Goal: Task Accomplishment & Management: Complete application form

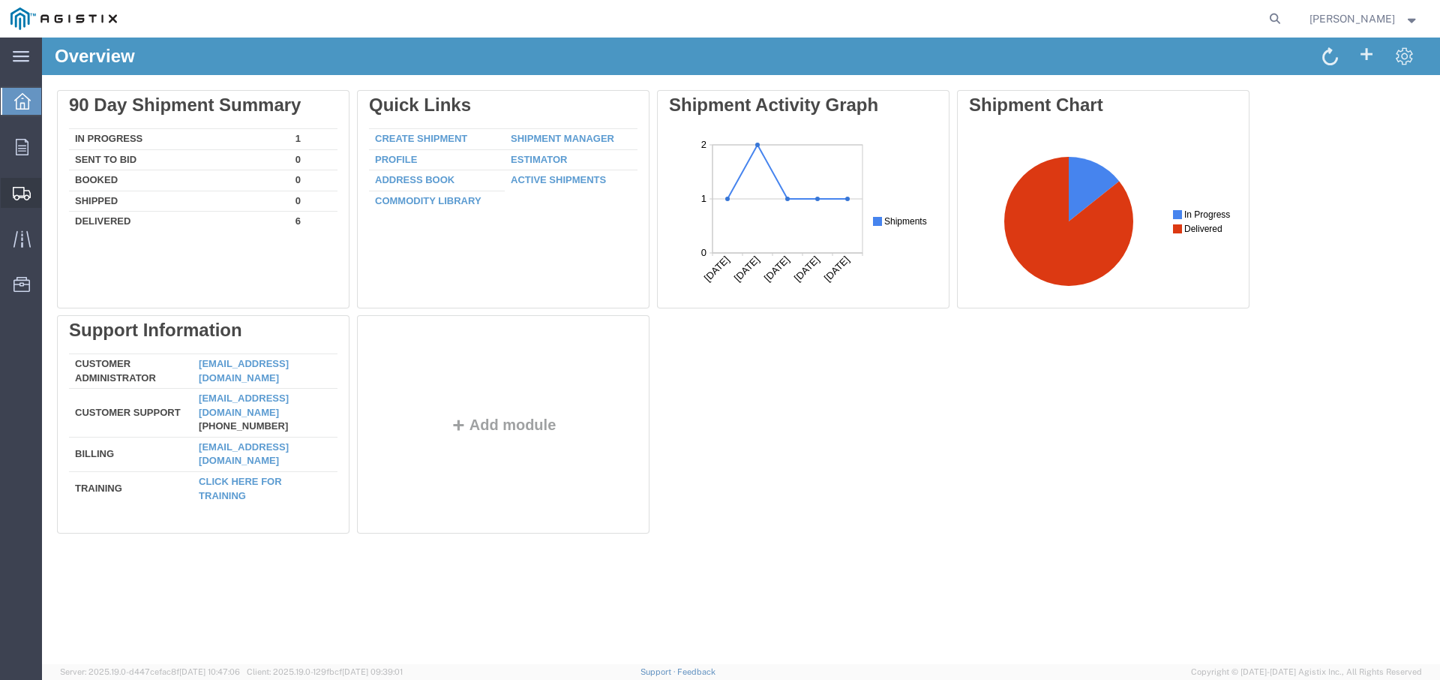
click at [0, 0] on span "Create Shipment" at bounding box center [0, 0] width 0 height 0
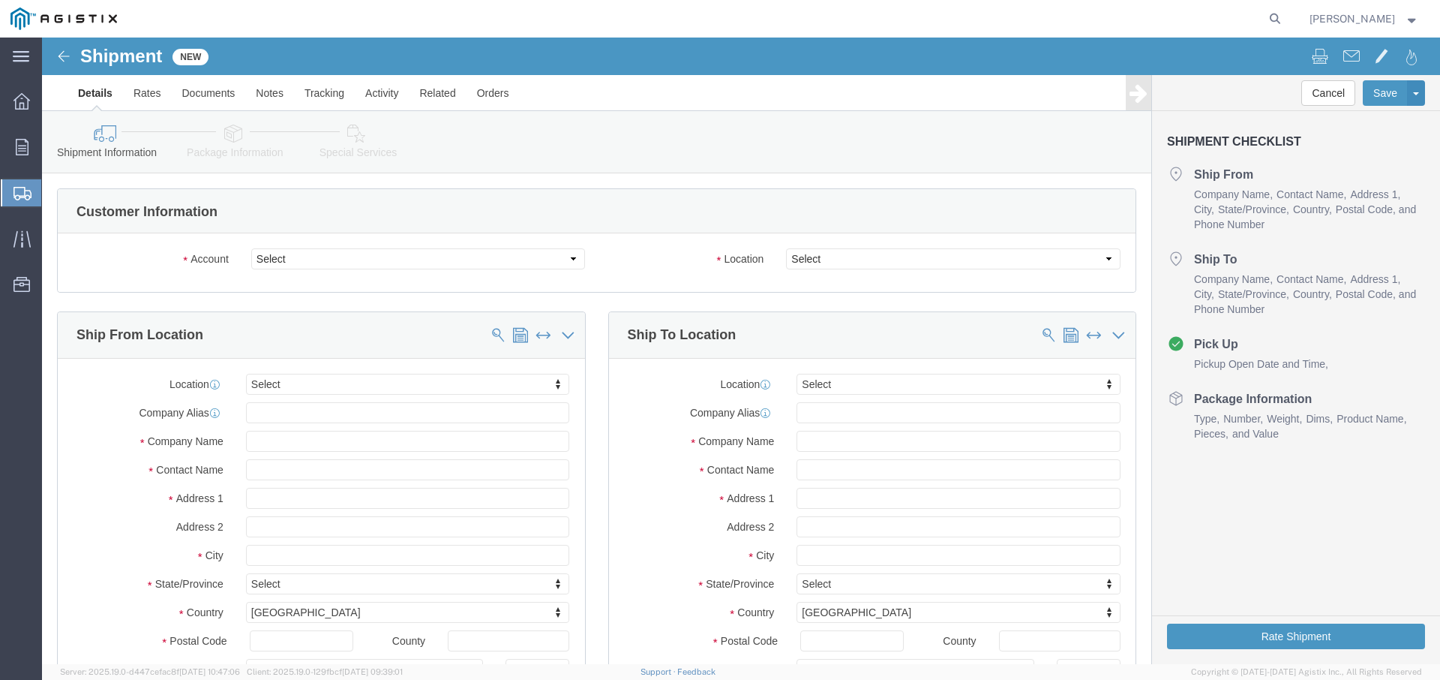
select select
click at [26, 137] on div at bounding box center [22, 147] width 42 height 30
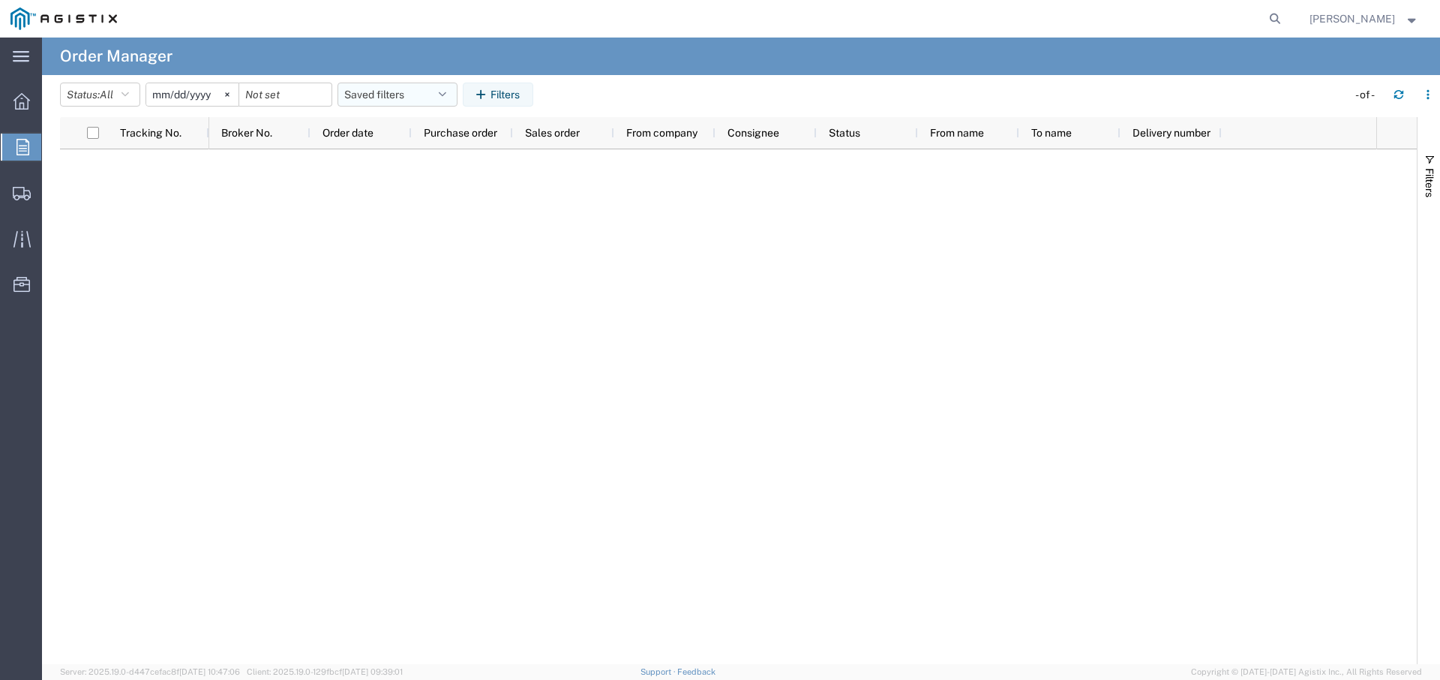
click at [418, 94] on button "Saved filters" at bounding box center [398, 95] width 120 height 24
click at [220, 187] on div at bounding box center [792, 406] width 1167 height 515
click at [119, 92] on button "Status: All" at bounding box center [100, 95] width 80 height 24
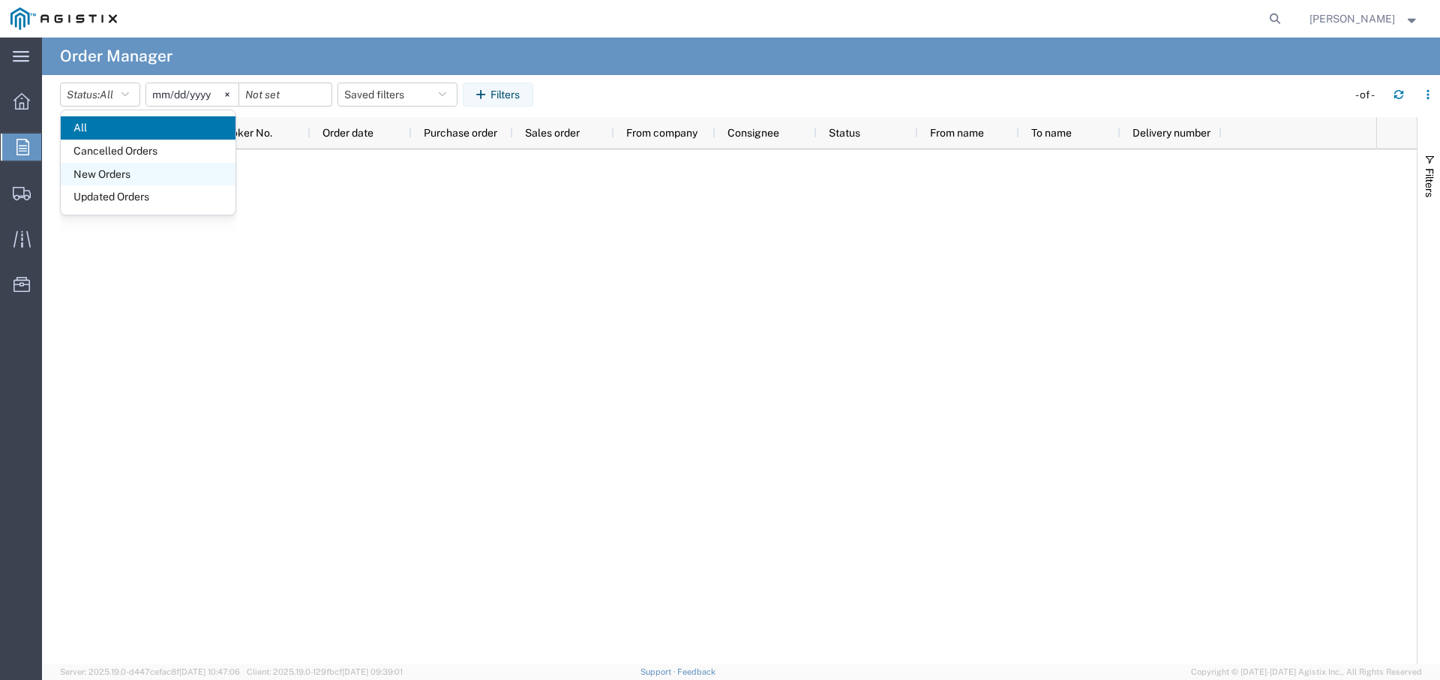
click at [164, 167] on span "New Orders" at bounding box center [148, 174] width 175 height 23
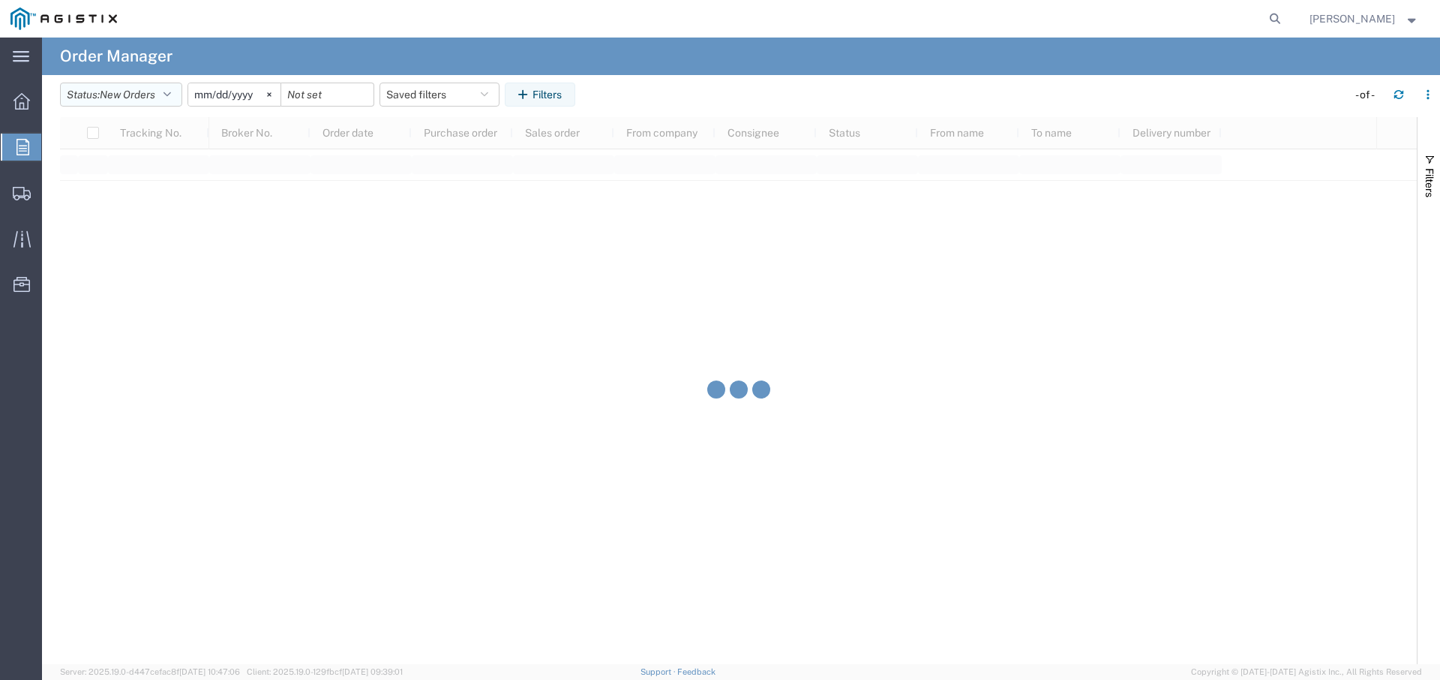
click at [164, 93] on button "Status: New Orders" at bounding box center [121, 95] width 122 height 24
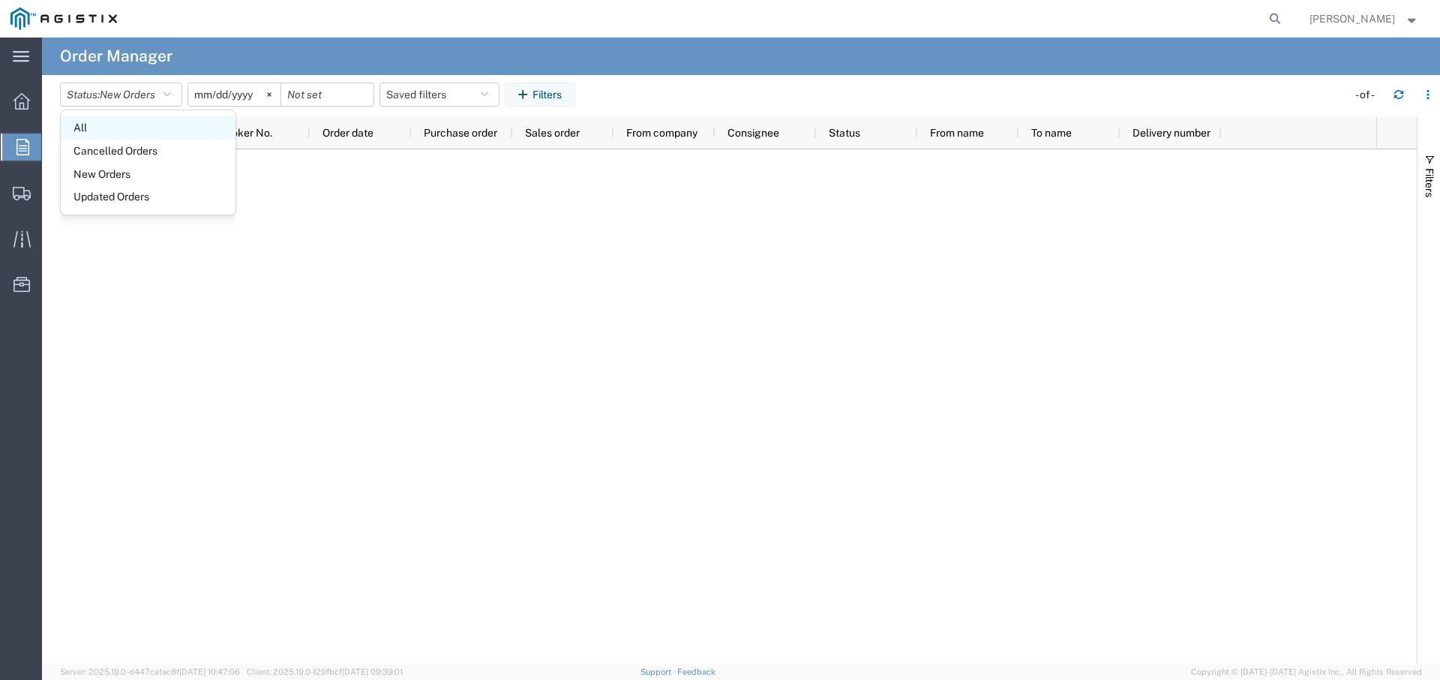
click at [119, 131] on span "All" at bounding box center [148, 127] width 175 height 23
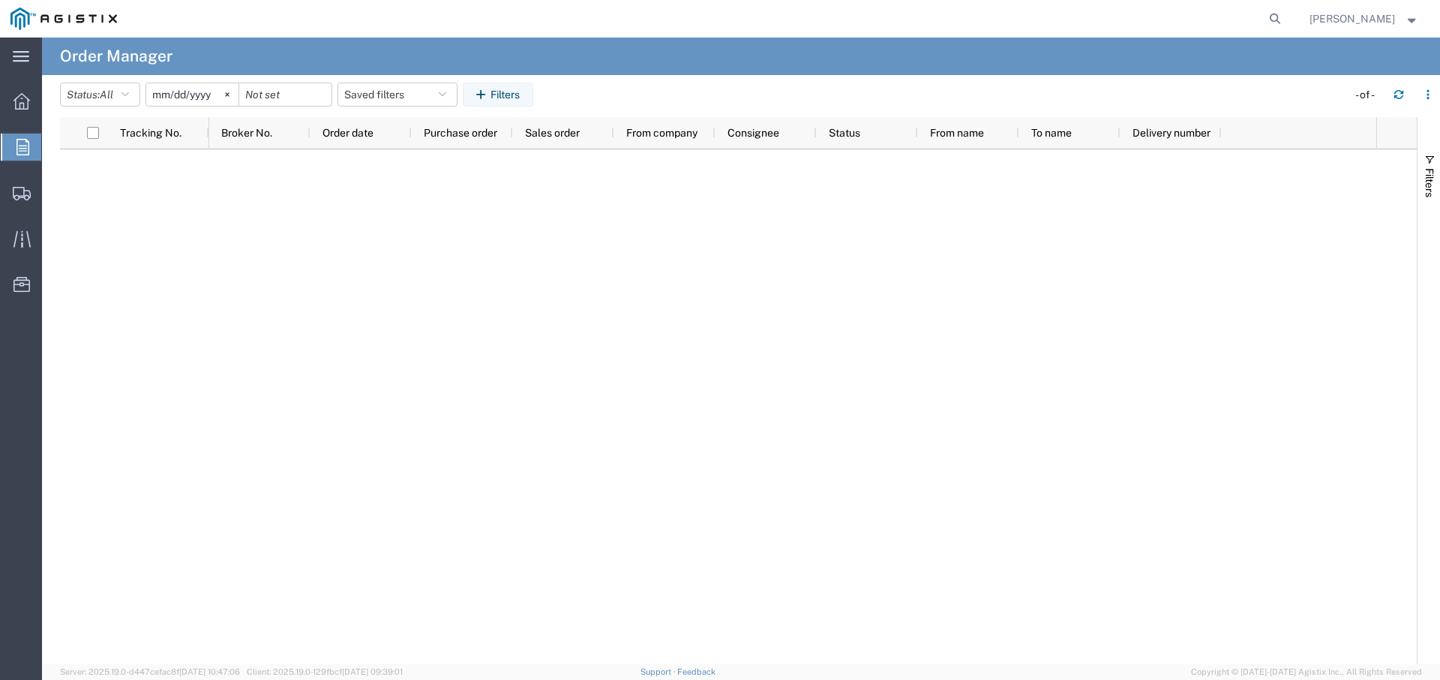
click at [53, 137] on span "Orders" at bounding box center [47, 147] width 12 height 30
click at [464, 92] on button "Filters" at bounding box center [498, 95] width 71 height 24
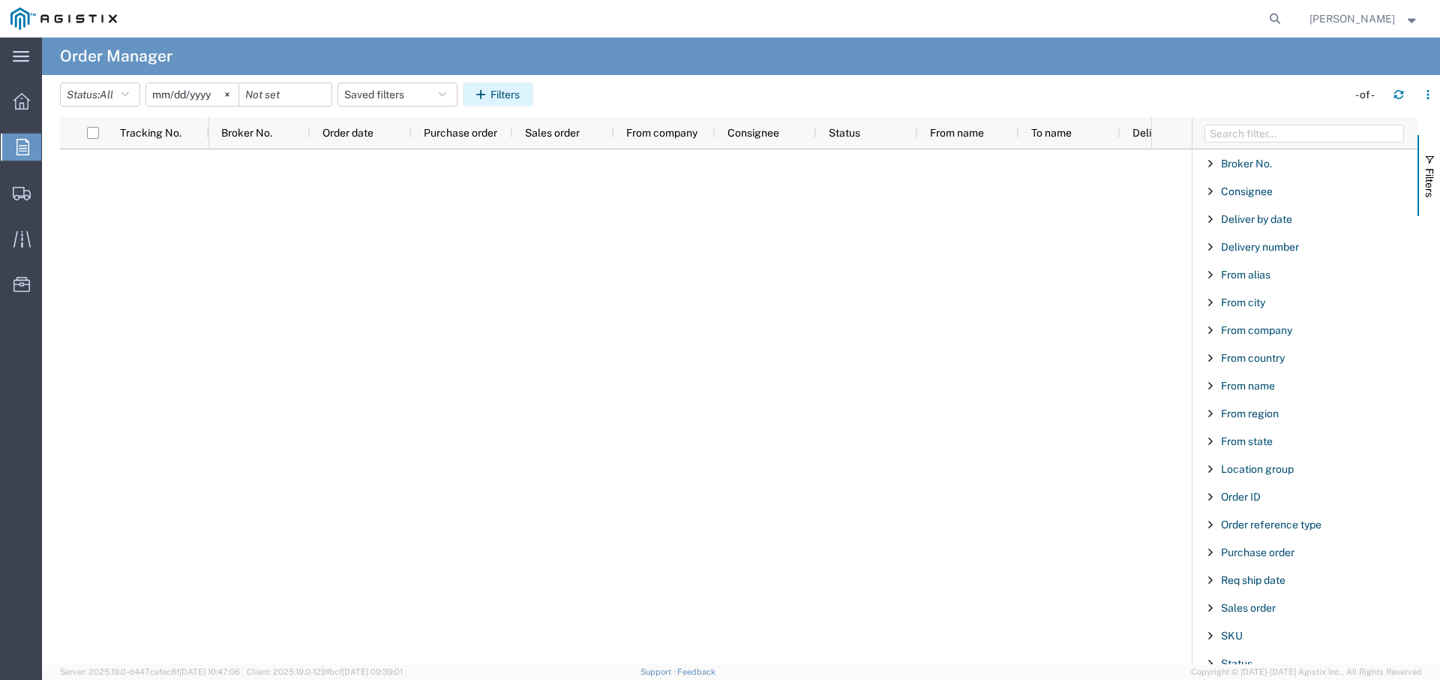
click at [488, 91] on button "Filters" at bounding box center [498, 95] width 71 height 24
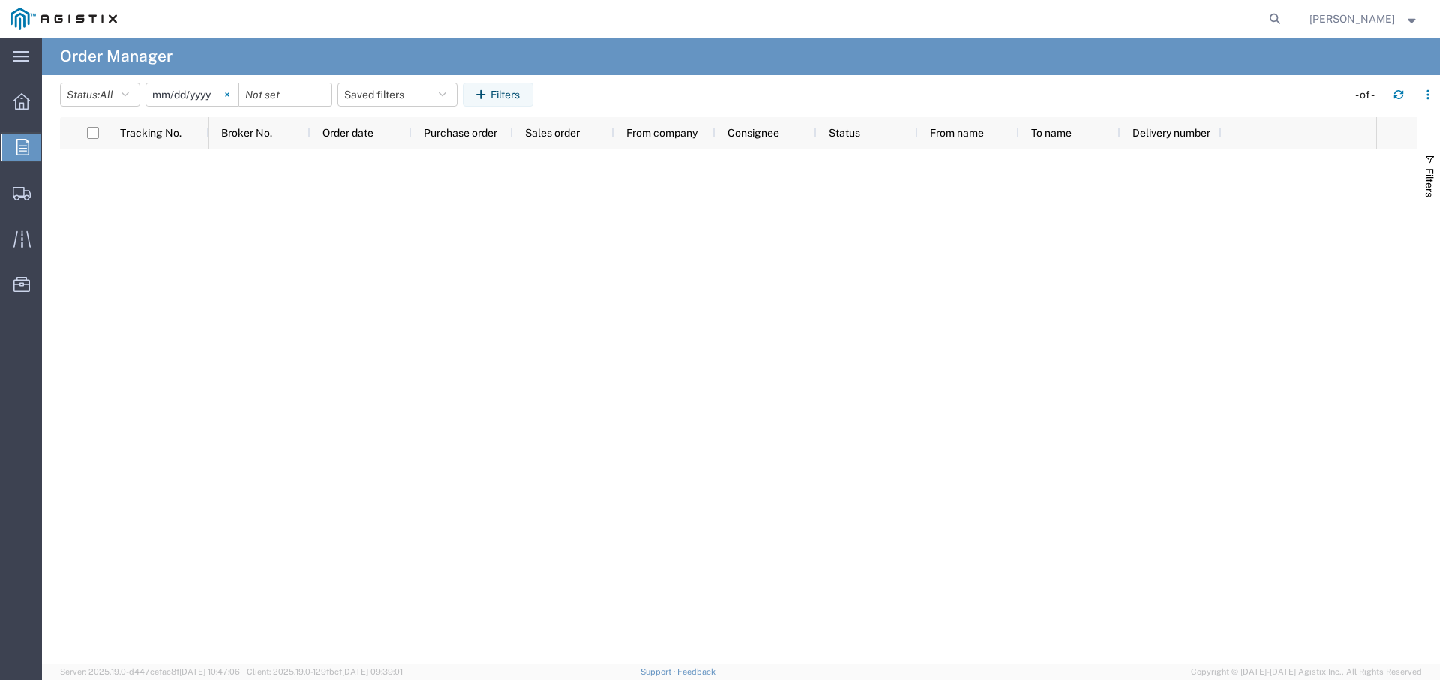
click at [216, 95] on svg-icon at bounding box center [227, 94] width 23 height 23
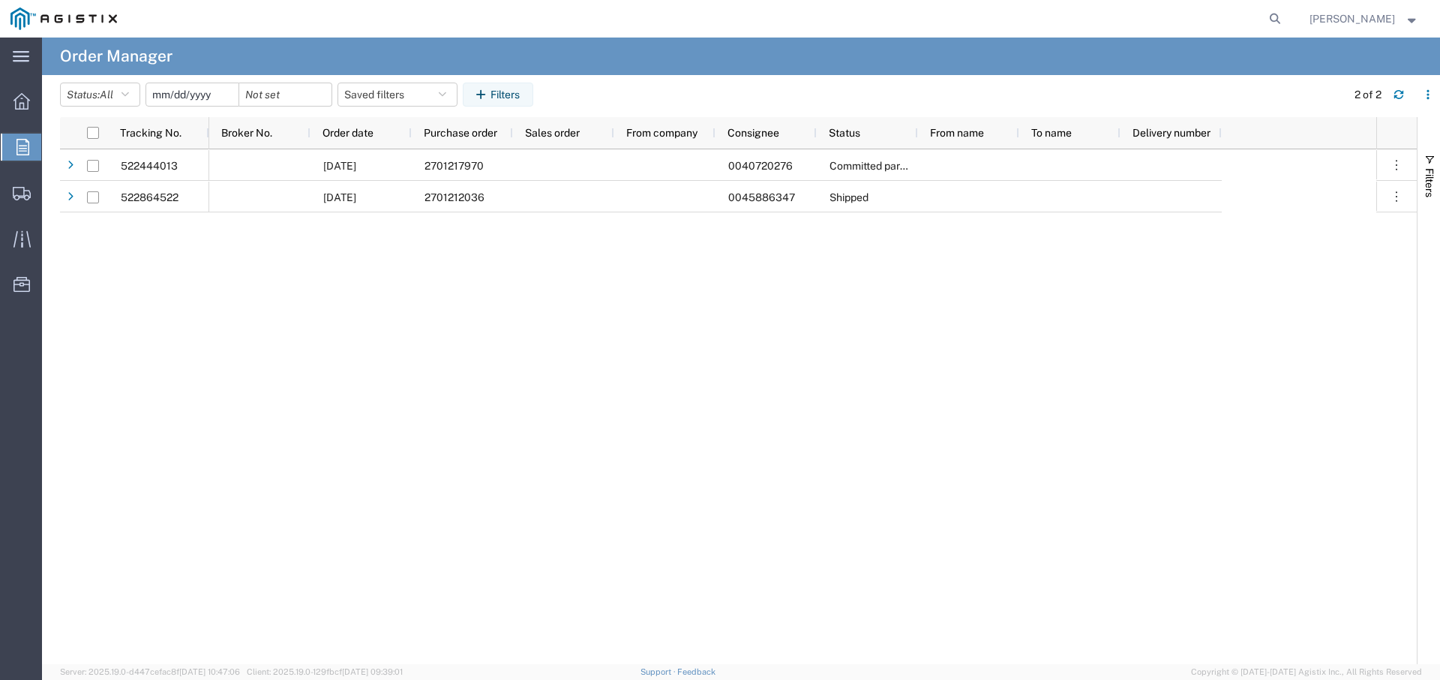
click at [175, 95] on input "date" at bounding box center [192, 94] width 92 height 23
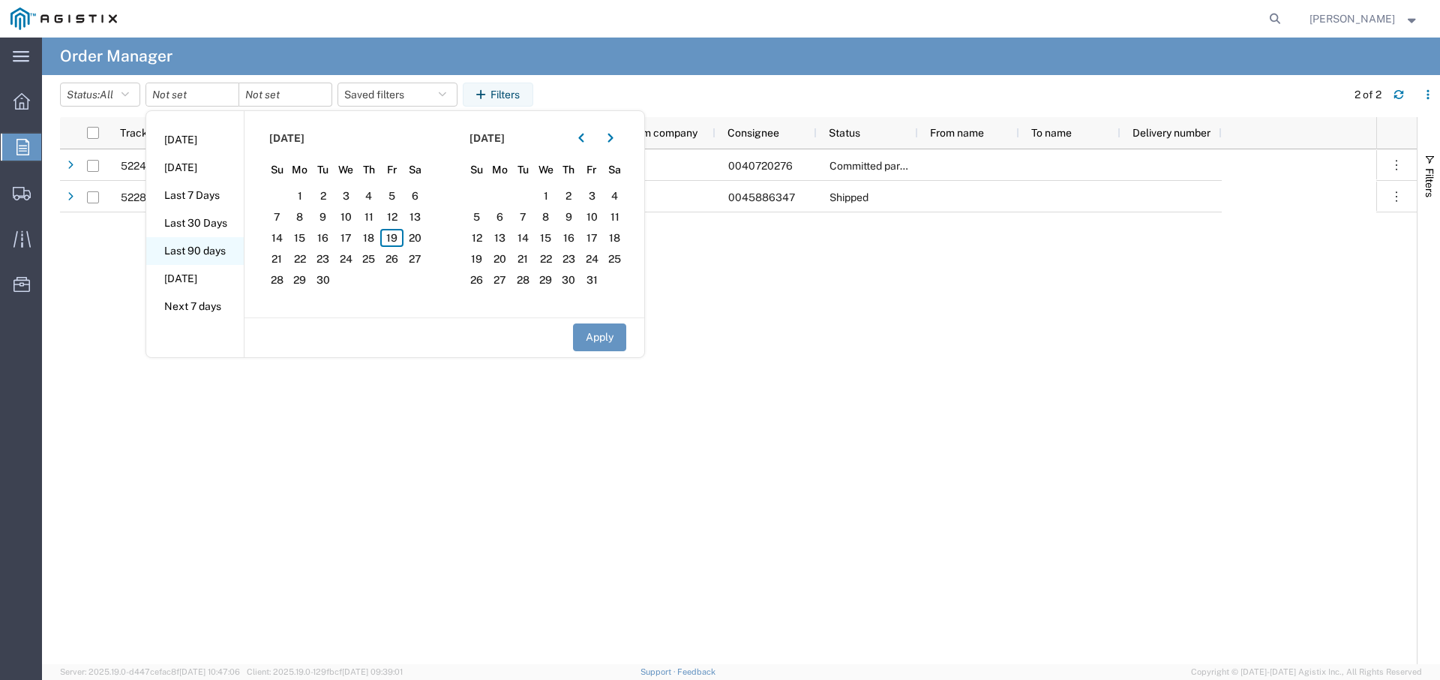
click at [216, 252] on li "Last 90 days" at bounding box center [195, 251] width 98 height 28
type input "[DATE]"
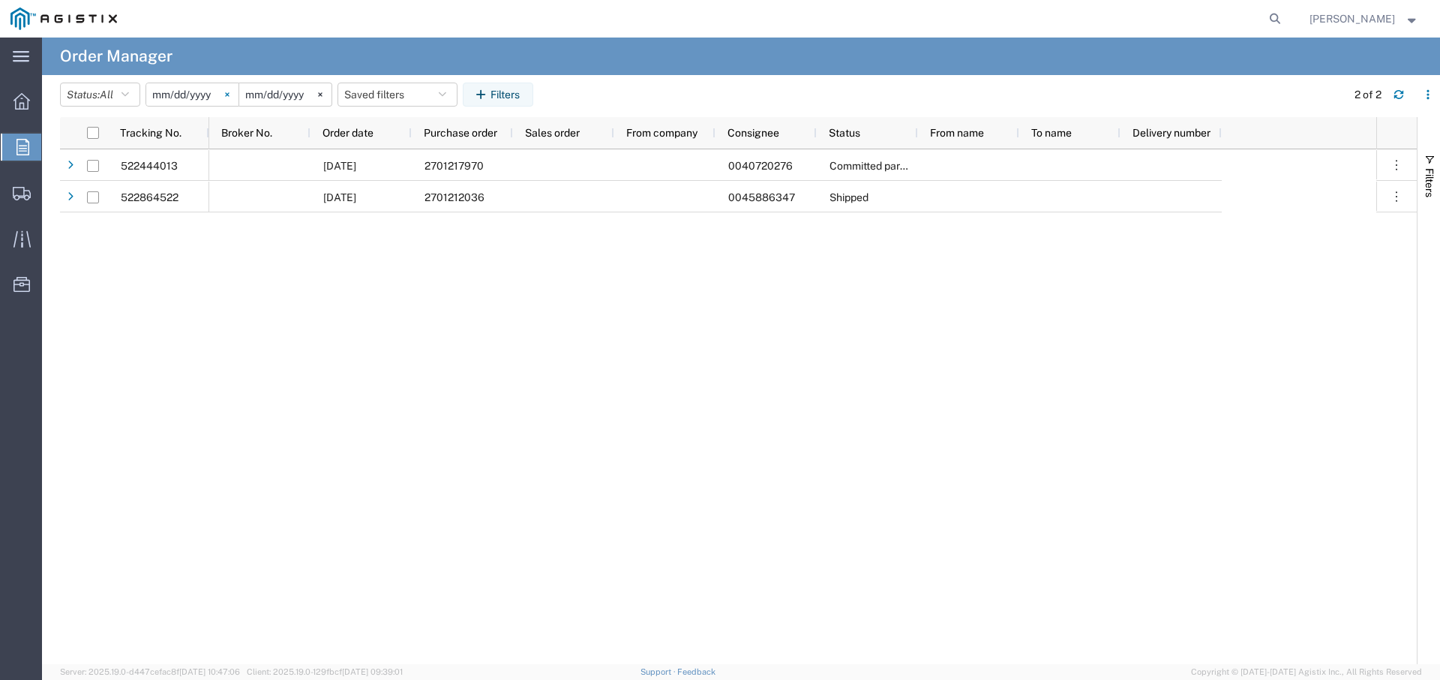
click at [217, 91] on svg-icon at bounding box center [227, 94] width 23 height 23
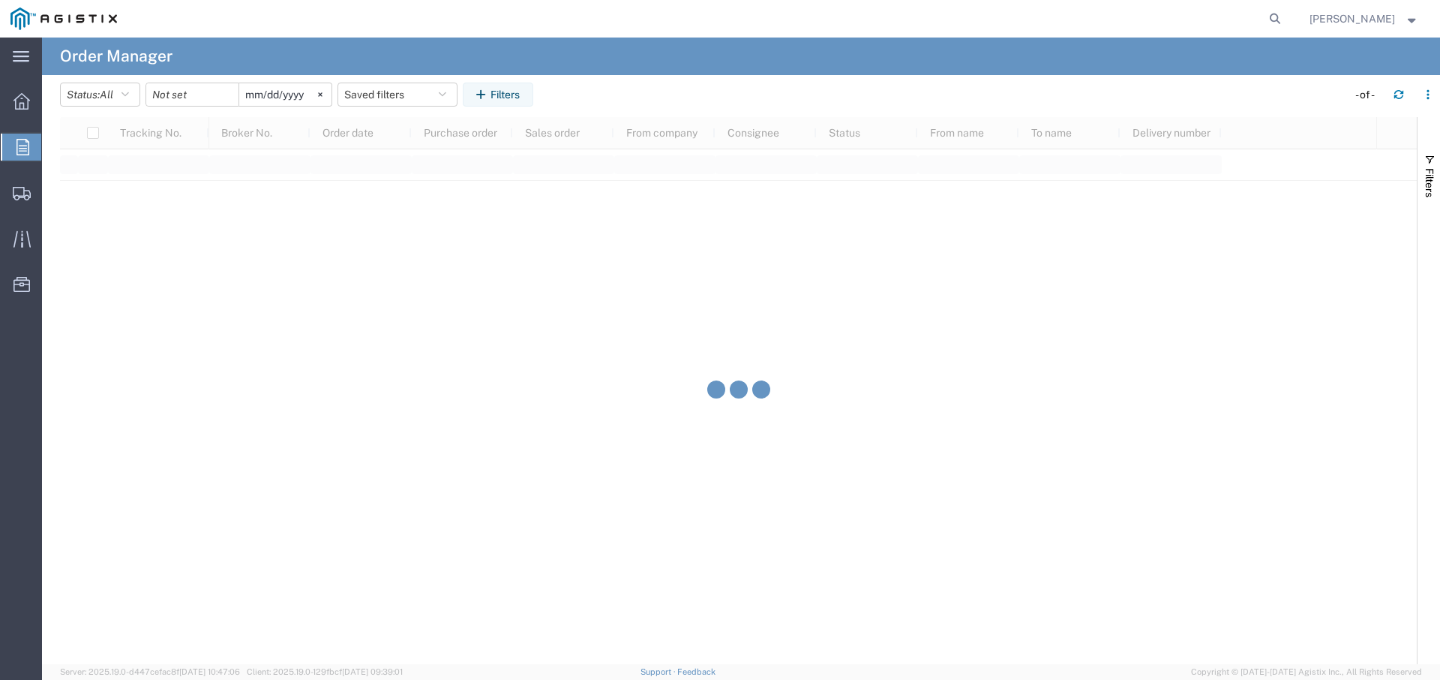
click at [218, 92] on div at bounding box center [193, 95] width 94 height 24
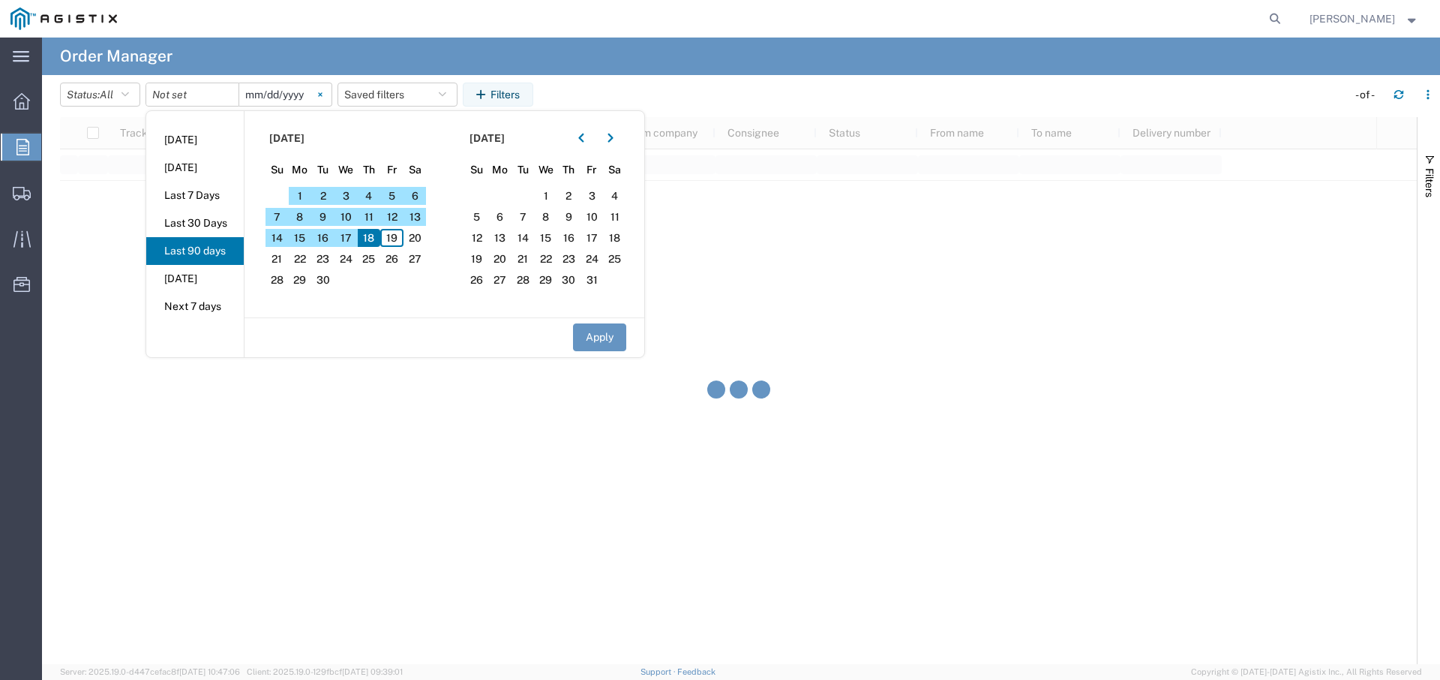
click at [318, 95] on icon at bounding box center [320, 94] width 5 height 5
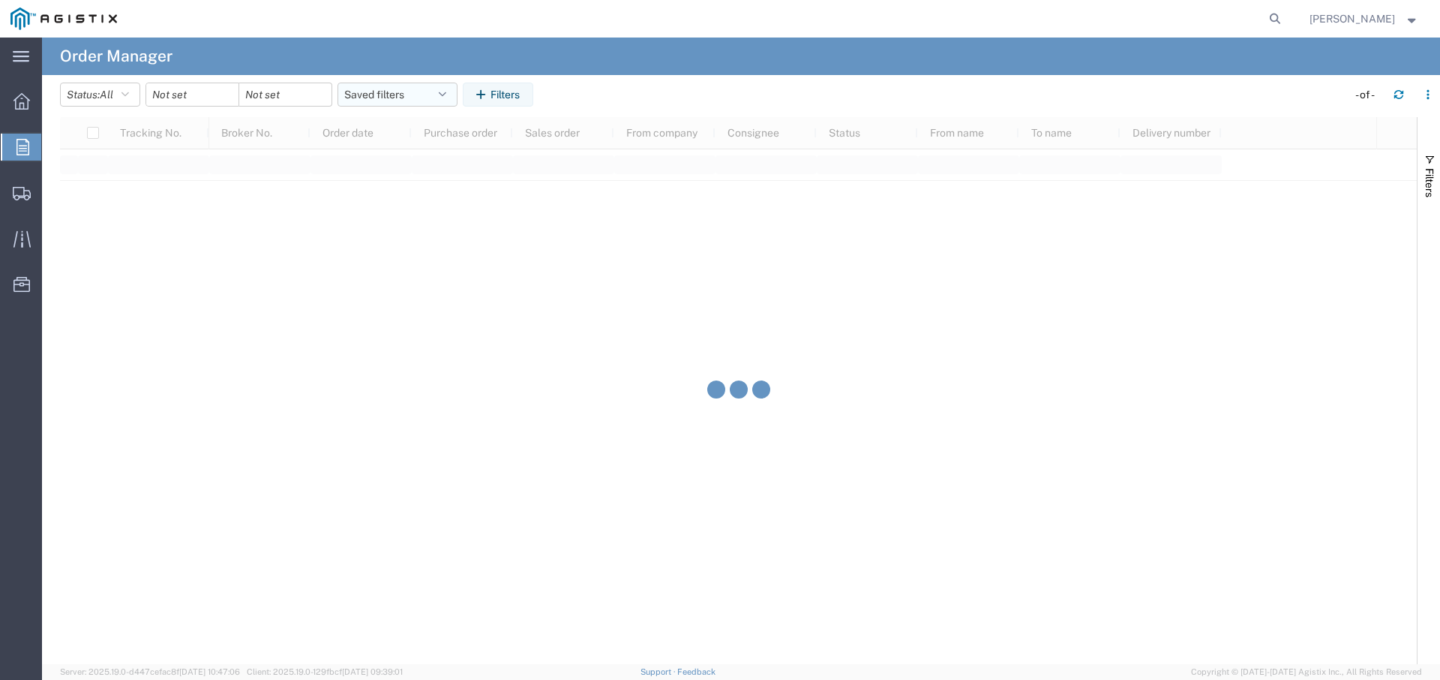
click at [390, 92] on button "Saved filters" at bounding box center [398, 95] width 120 height 24
click at [444, 128] on input "search" at bounding box center [452, 131] width 186 height 24
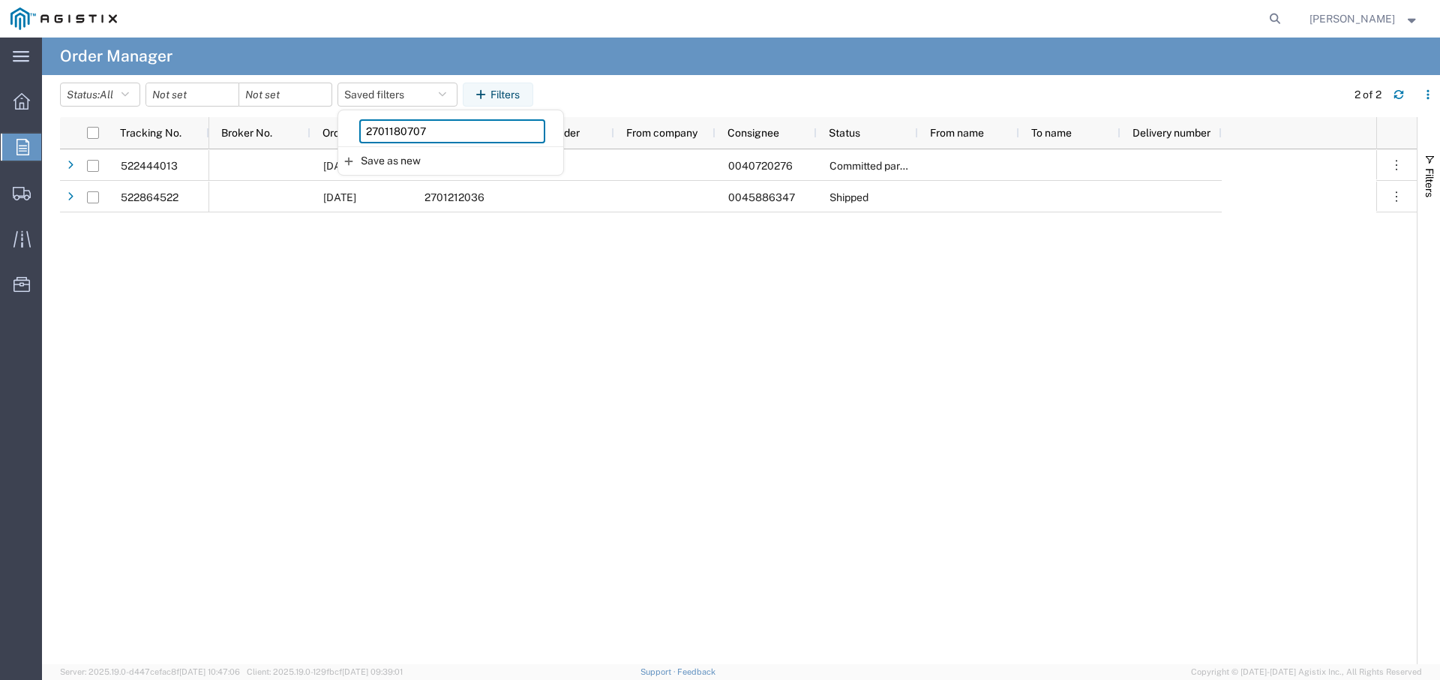
type input "2701180707"
click at [584, 263] on div "[DATE] 2701217970 0040720276 Committed partial [DATE] 2701212036 0045886347 Shi…" at bounding box center [792, 406] width 1167 height 515
click at [415, 96] on button "Saved filters" at bounding box center [398, 95] width 120 height 24
click at [463, 131] on input "2701180707" at bounding box center [452, 131] width 186 height 24
drag, startPoint x: 443, startPoint y: 131, endPoint x: 221, endPoint y: 110, distance: 223.1
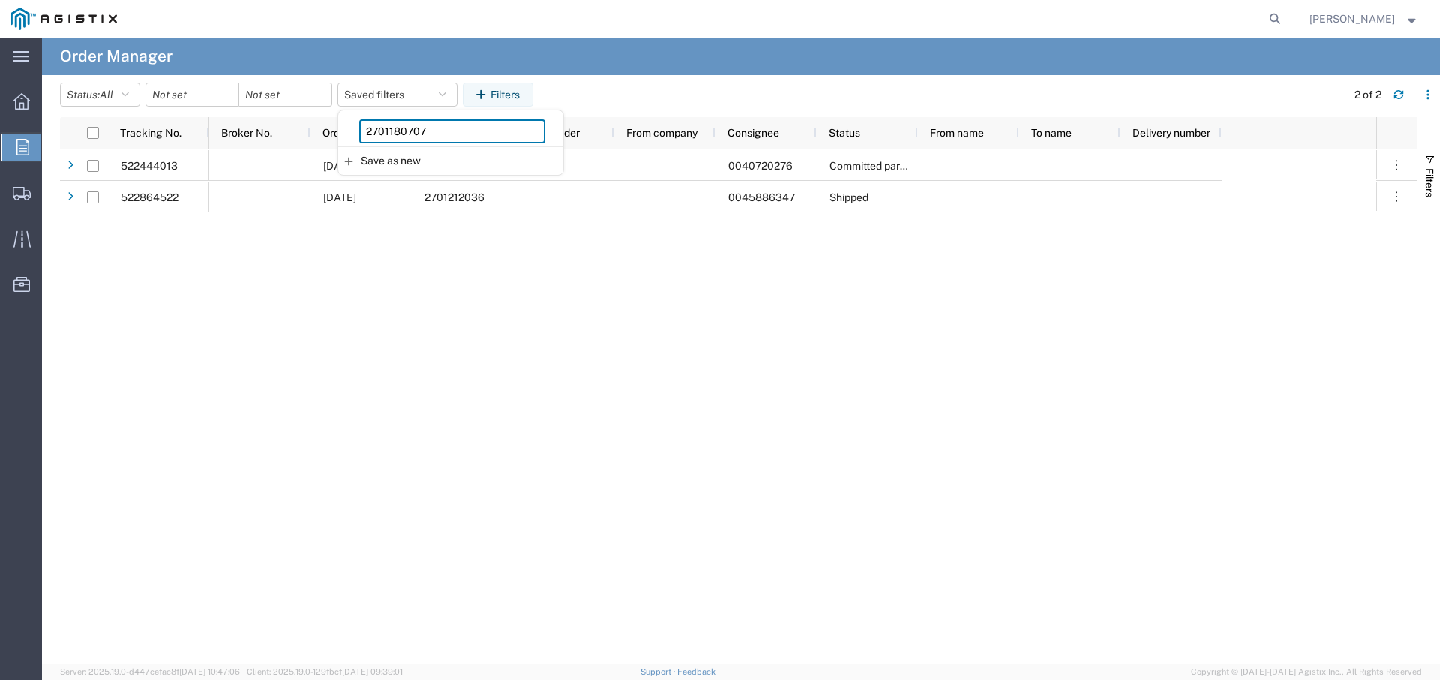
click at [221, 110] on agx-table-filter-chips "Status: All All Cancelled Orders New Orders Updated Orders Saved filters 270118…" at bounding box center [699, 100] width 1279 height 35
click at [407, 96] on button "Saved filters" at bounding box center [398, 95] width 120 height 24
click at [521, 290] on div "[DATE] 2701217970 0040720276 Committed partial [DATE] 2701212036 0045886347 Shi…" at bounding box center [792, 406] width 1167 height 515
click at [355, 95] on button "Saved filters" at bounding box center [398, 95] width 120 height 24
drag, startPoint x: 652, startPoint y: 90, endPoint x: 539, endPoint y: 94, distance: 113.3
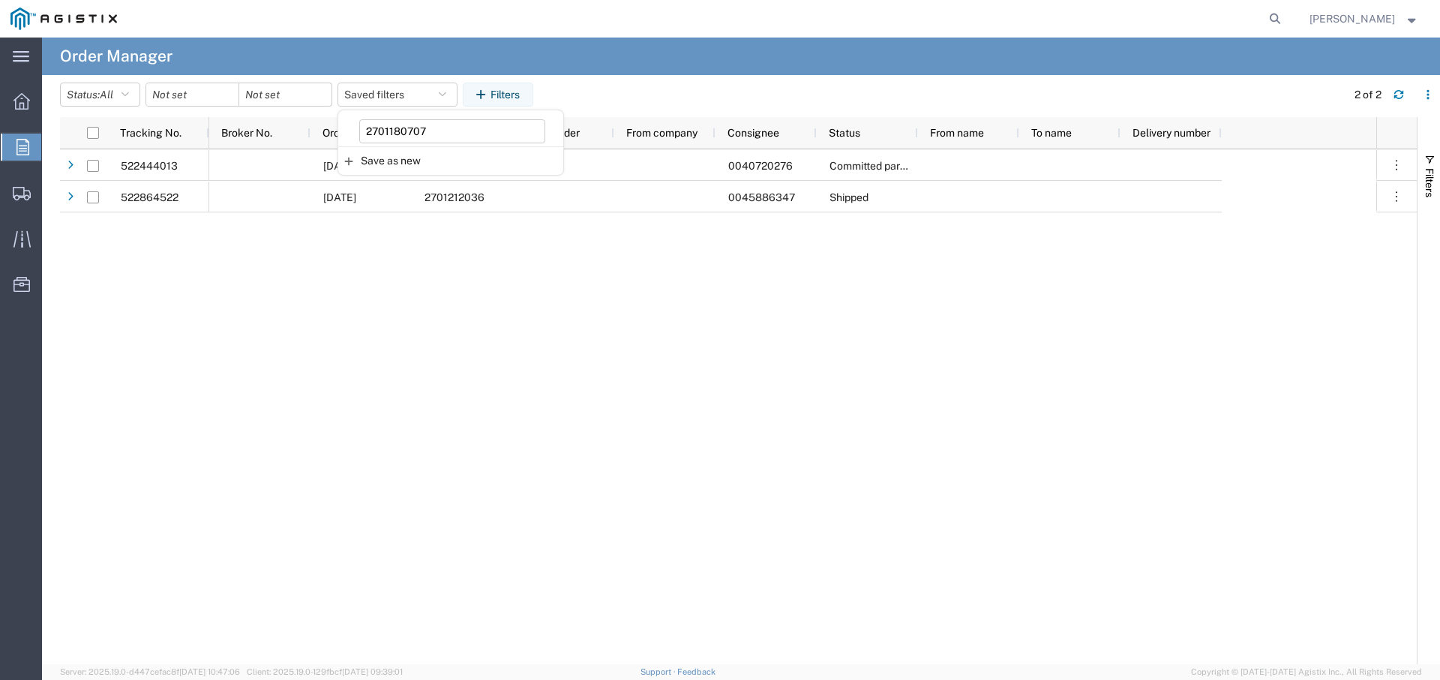
click at [651, 90] on agx-table-filter-chips "Status: All All Cancelled Orders New Orders Updated Orders Saved filters 270118…" at bounding box center [699, 100] width 1279 height 35
drag, startPoint x: 489, startPoint y: 96, endPoint x: 479, endPoint y: 87, distance: 13.8
click at [488, 95] on button "Filters" at bounding box center [498, 95] width 71 height 24
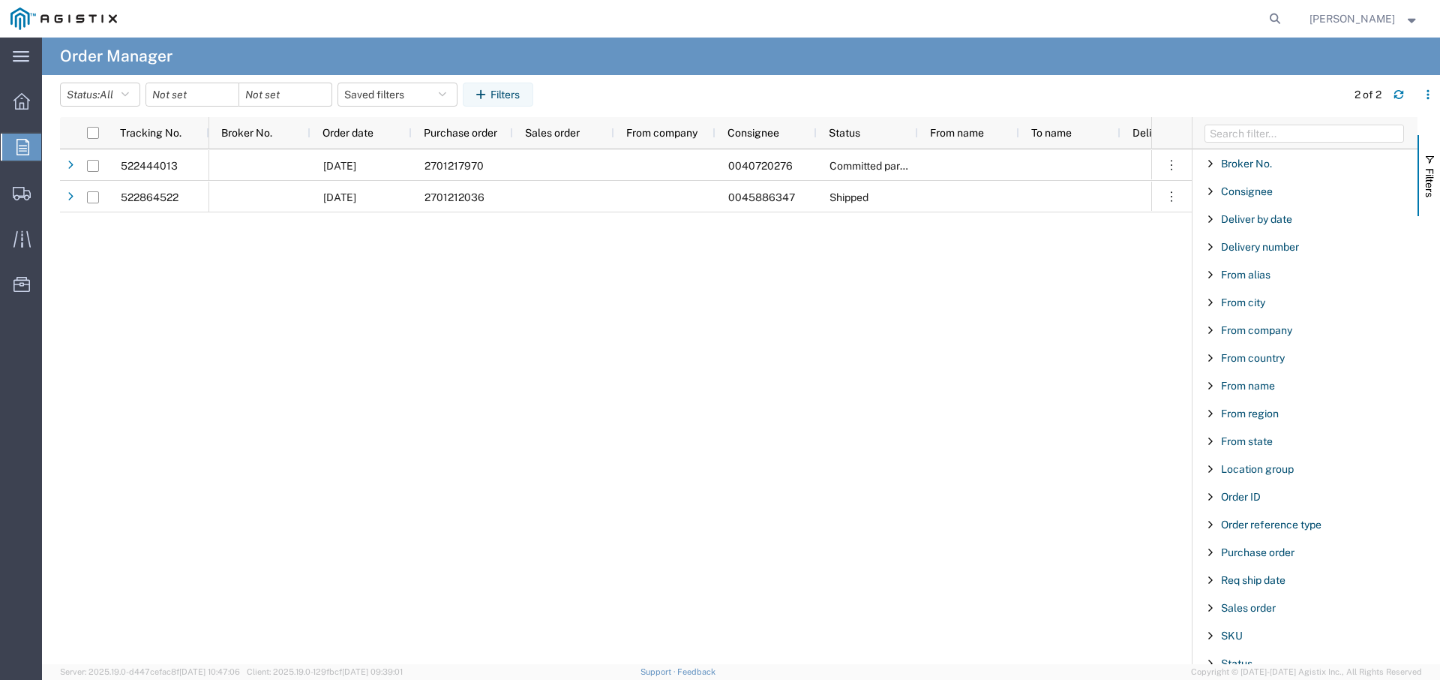
scroll to position [1, 0]
click at [973, 343] on div "[DATE] 2701217970 0040720276 Committed partial [DATE] 2701212036 0045886347 Shi…" at bounding box center [680, 406] width 942 height 515
click at [467, 96] on button "Filters" at bounding box center [498, 95] width 71 height 24
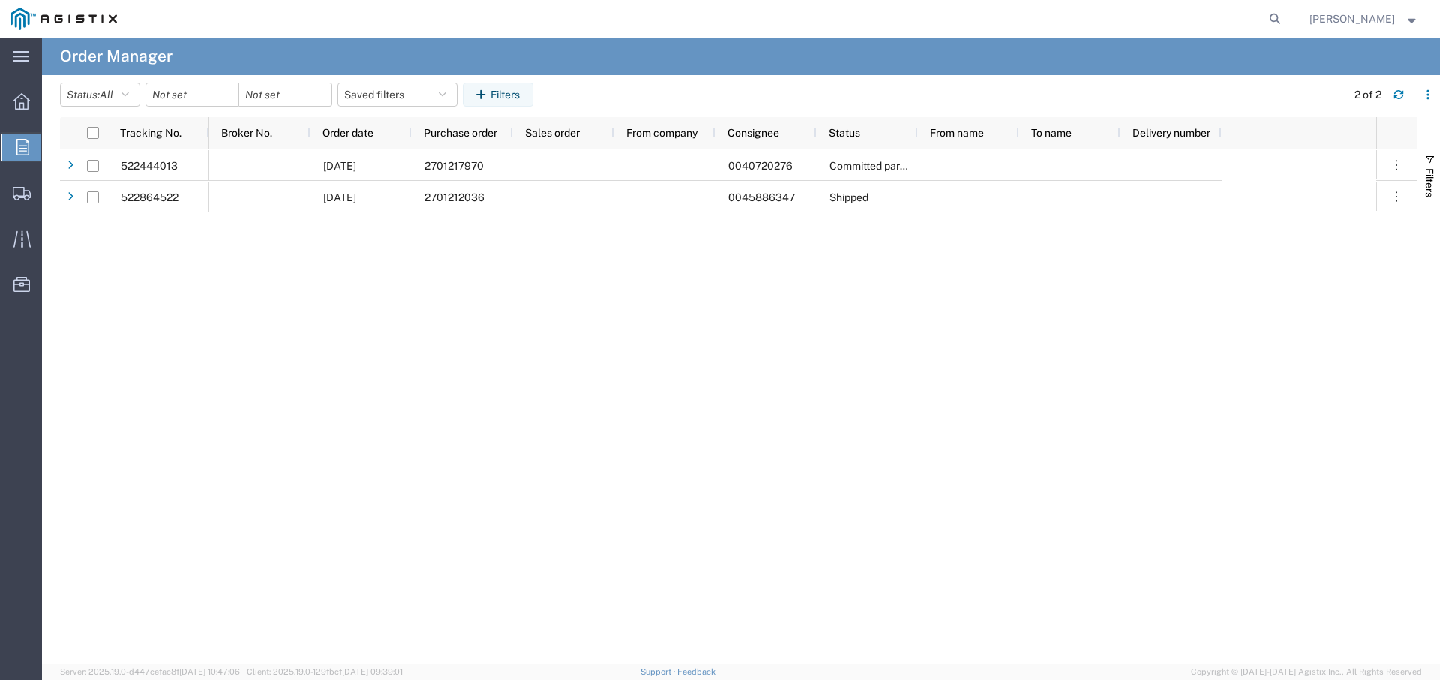
click at [370, 327] on div "[DATE] 2701217970 0040720276 Committed partial [DATE] 2701212036 0045886347 Shi…" at bounding box center [792, 406] width 1167 height 515
click at [91, 91] on button "Status: All" at bounding box center [100, 95] width 80 height 24
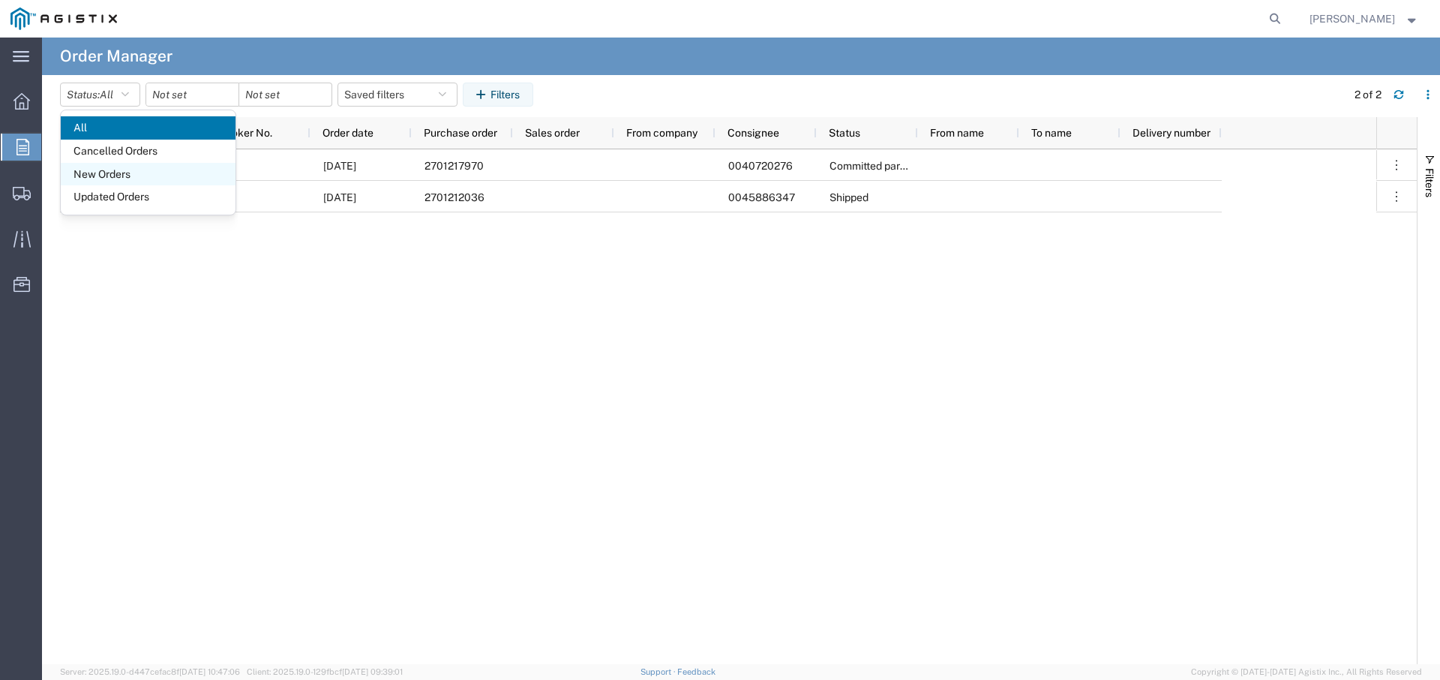
click at [125, 171] on span "New Orders" at bounding box center [148, 174] width 175 height 23
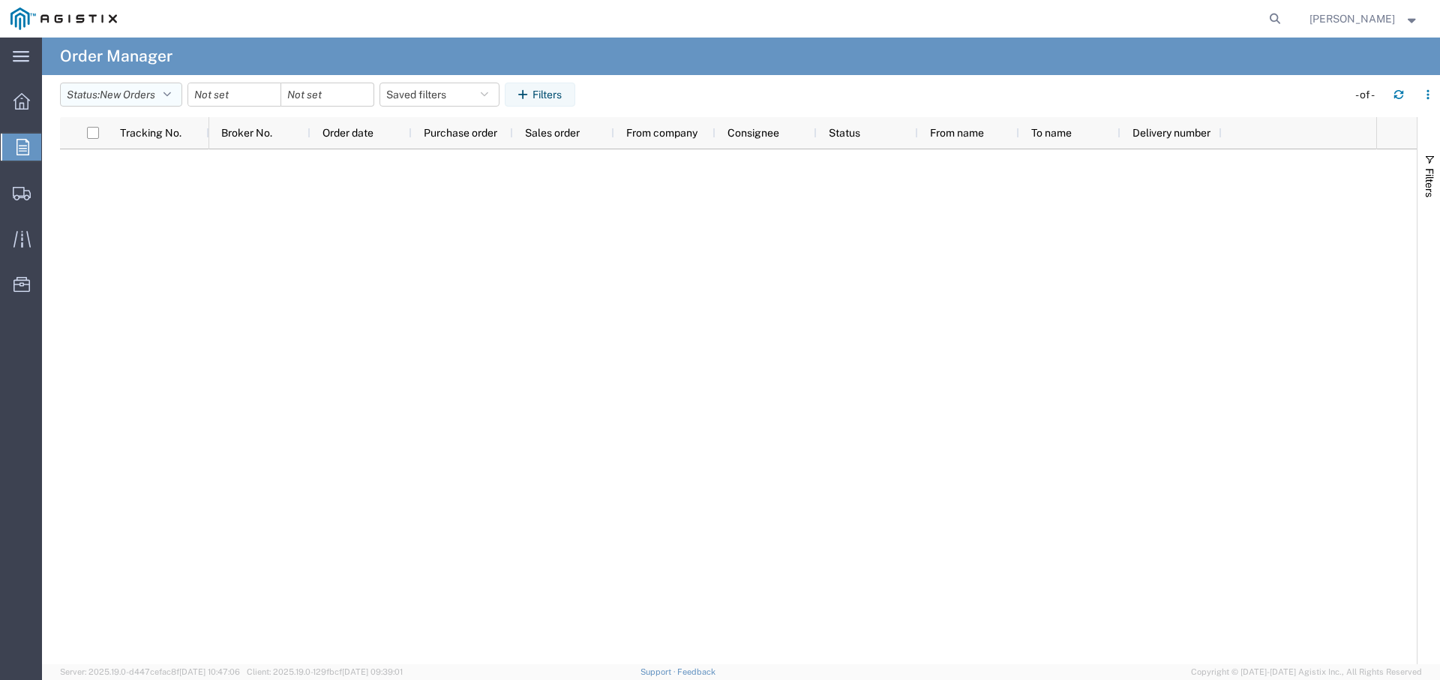
click at [142, 97] on span "New Orders" at bounding box center [128, 95] width 56 height 12
drag, startPoint x: 136, startPoint y: 200, endPoint x: 140, endPoint y: 156, distance: 44.4
click at [136, 200] on span "Updated Orders" at bounding box center [148, 196] width 175 height 23
click at [134, 92] on span "Updated Orders" at bounding box center [137, 95] width 74 height 12
click at [134, 129] on span "All" at bounding box center [148, 127] width 175 height 23
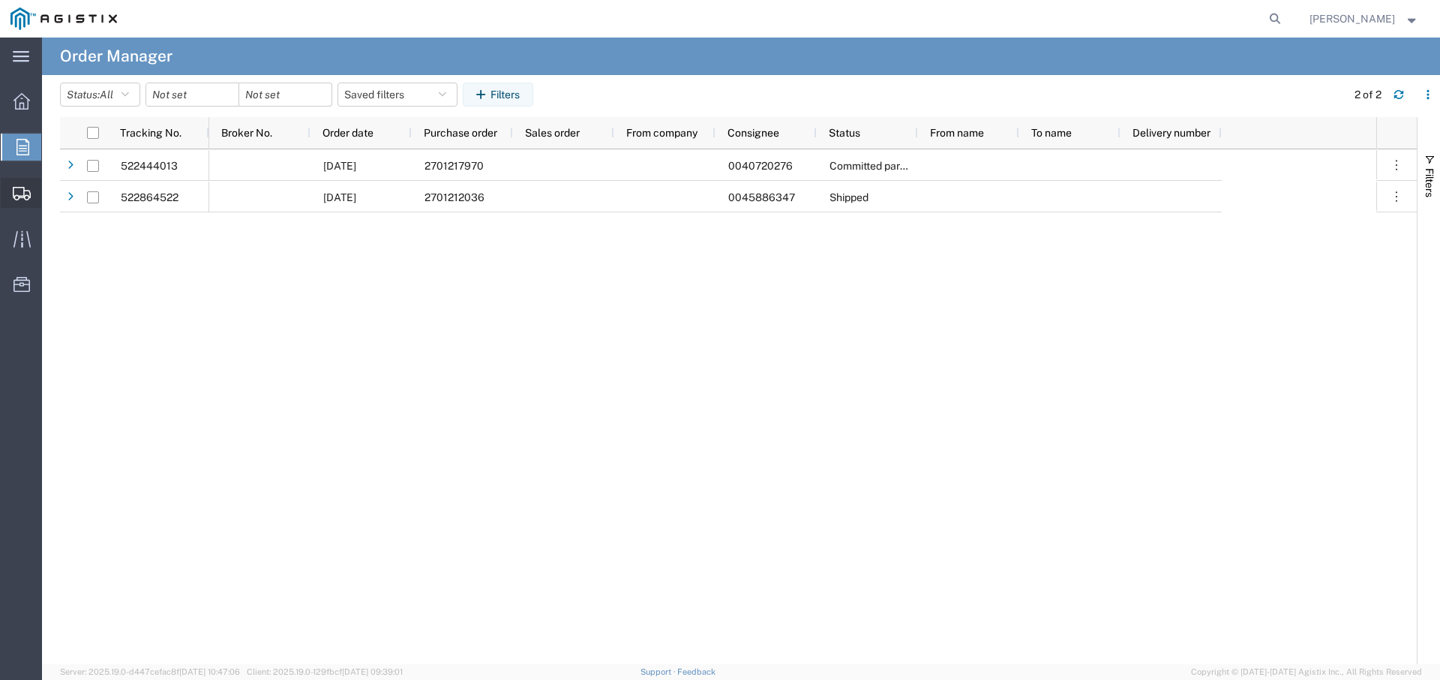
click at [0, 0] on span "Create Shipment" at bounding box center [0, 0] width 0 height 0
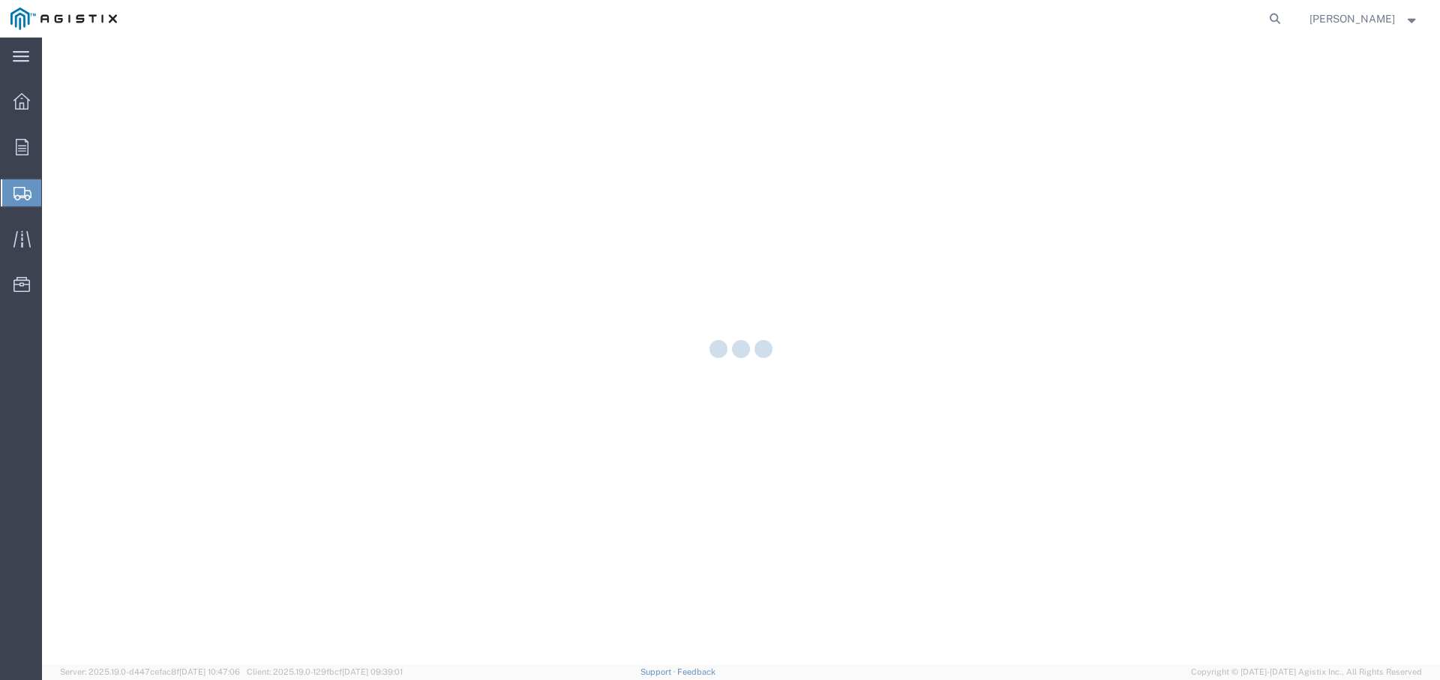
click at [33, 190] on div at bounding box center [22, 192] width 42 height 27
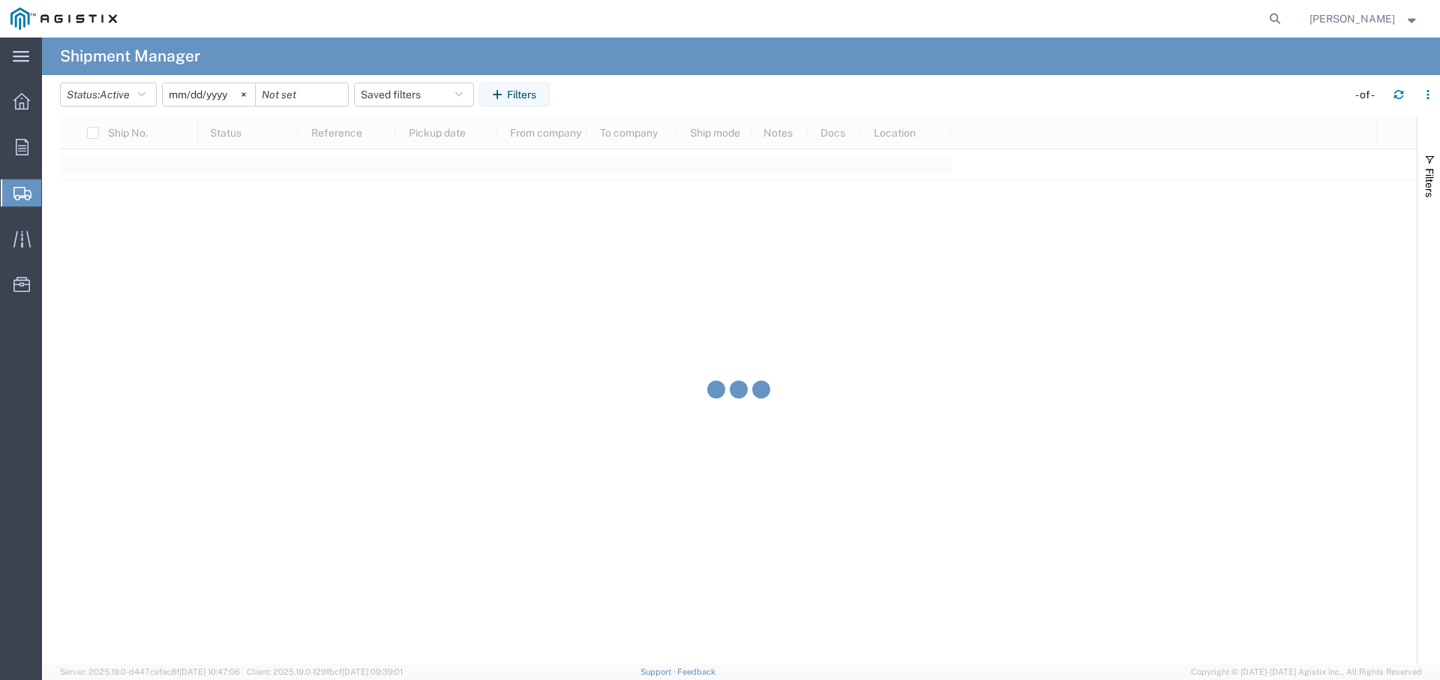
click at [371, 280] on div at bounding box center [787, 406] width 1178 height 515
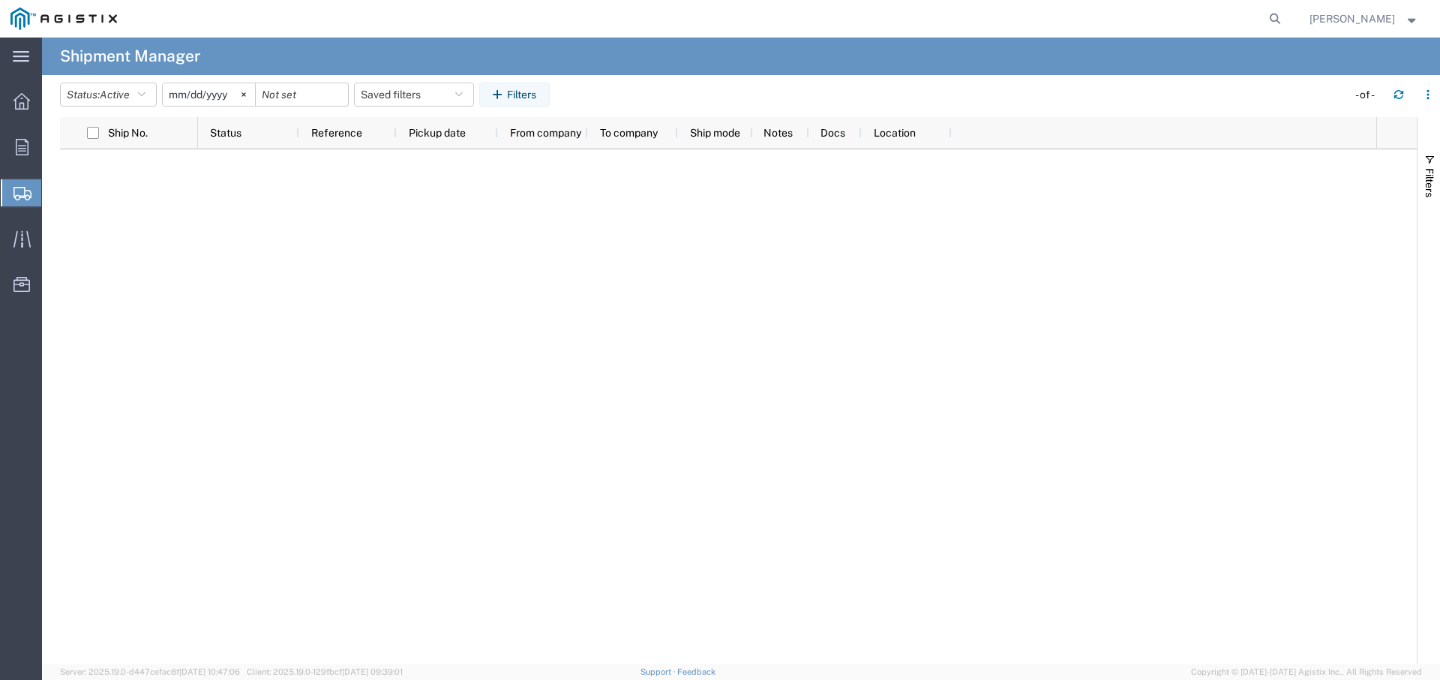
click at [0, 0] on span "Create Shipment" at bounding box center [0, 0] width 0 height 0
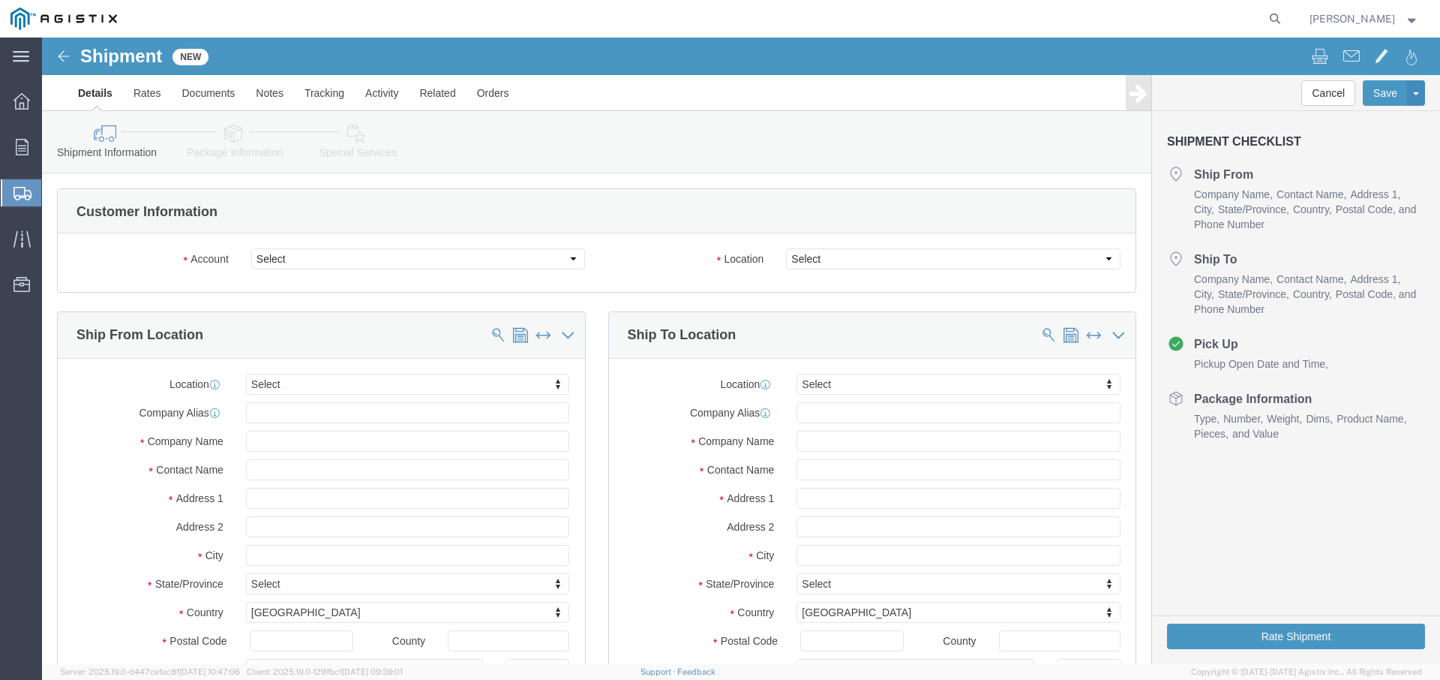
select select
select select "9596"
select select "PURCHORD"
select select
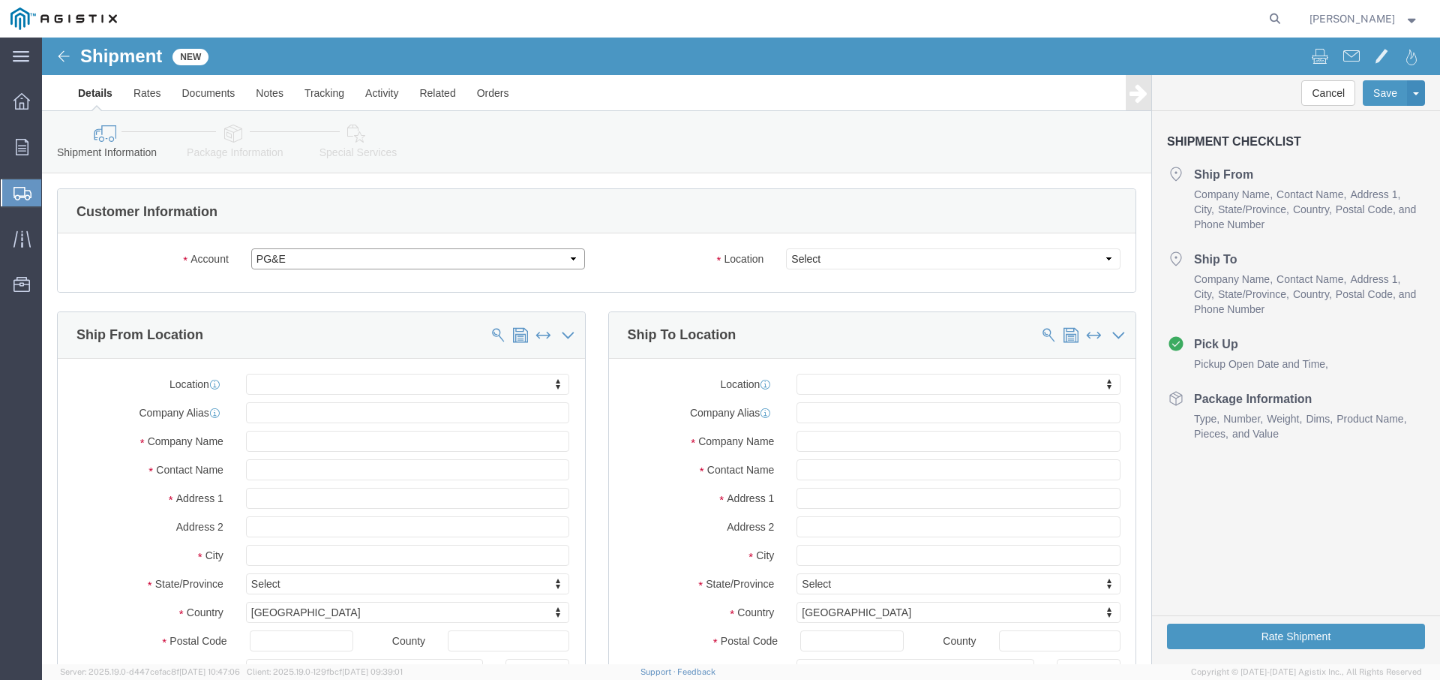
select select
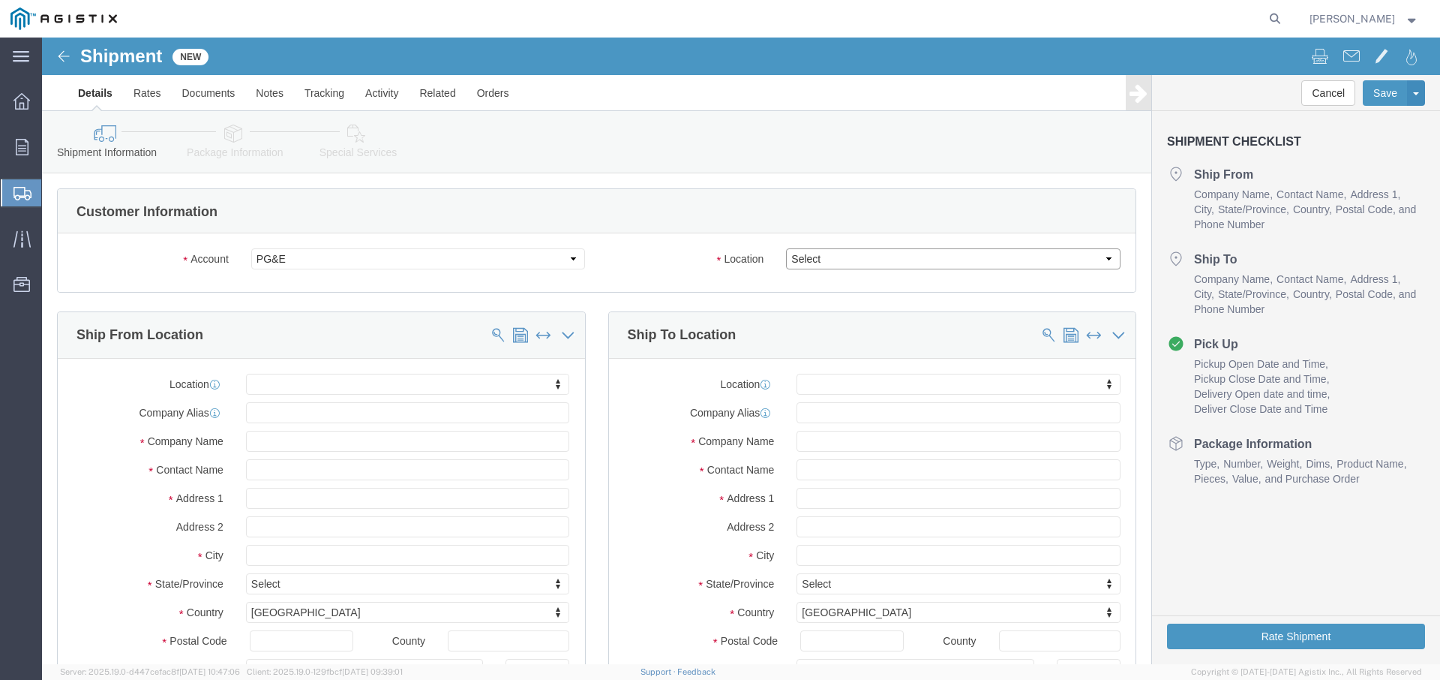
select select "23082"
type input "K"
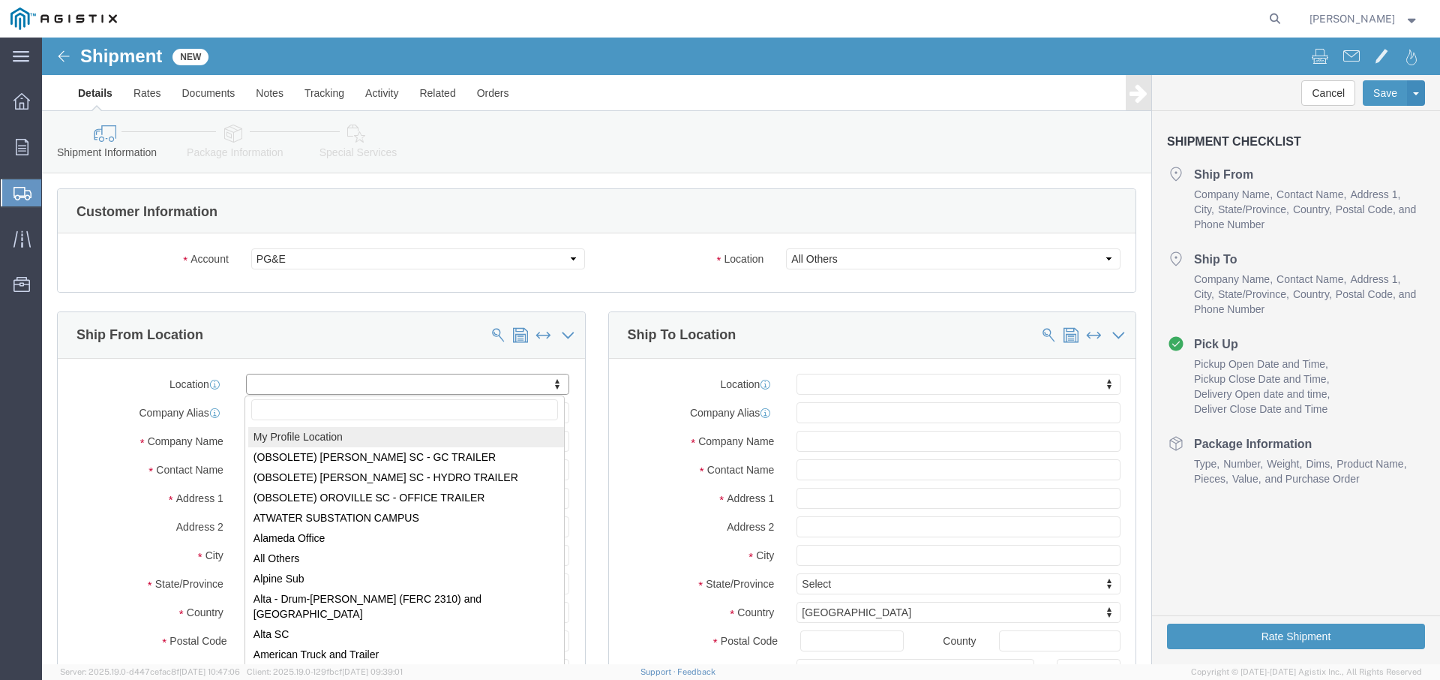
scroll to position [1, 0]
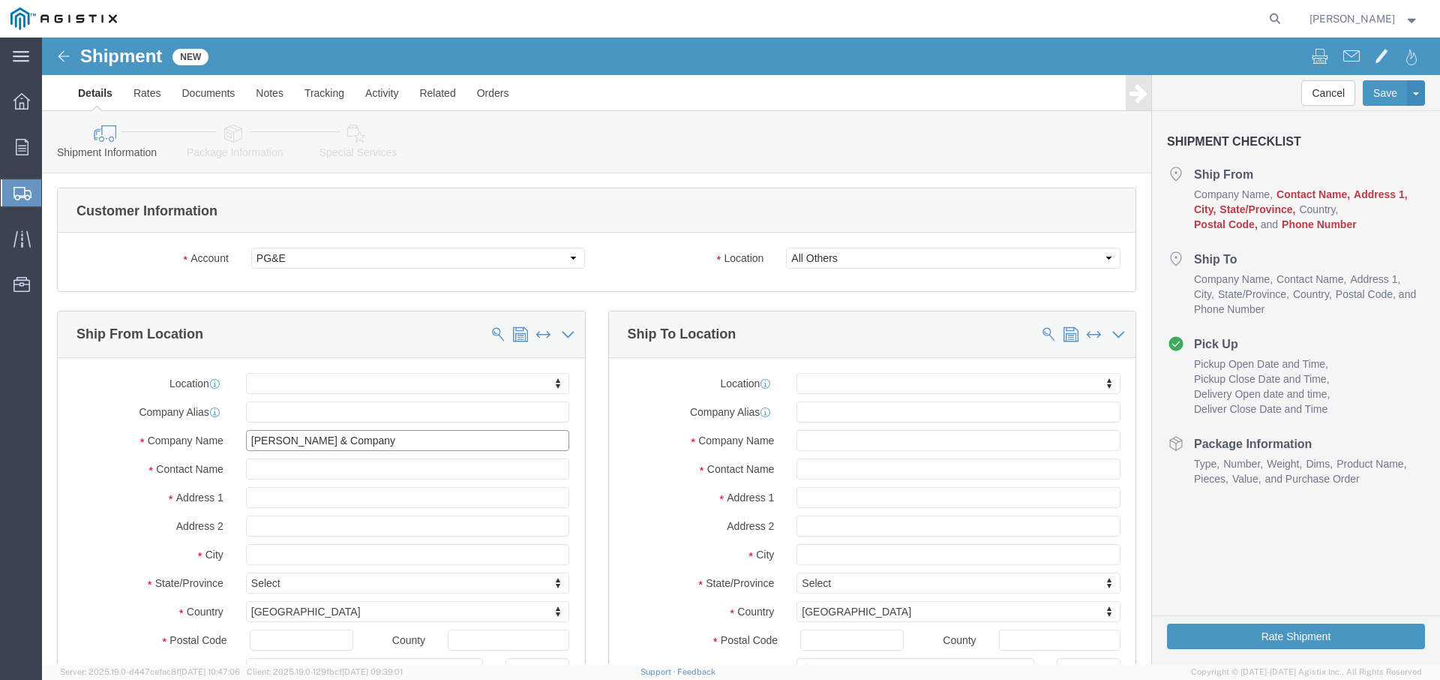
type input "[PERSON_NAME] & Company"
type input "Camdyn"
type input "W132N10940 [PERSON_NAME] Dr"
select select
type input "[GEOGRAPHIC_DATA]"
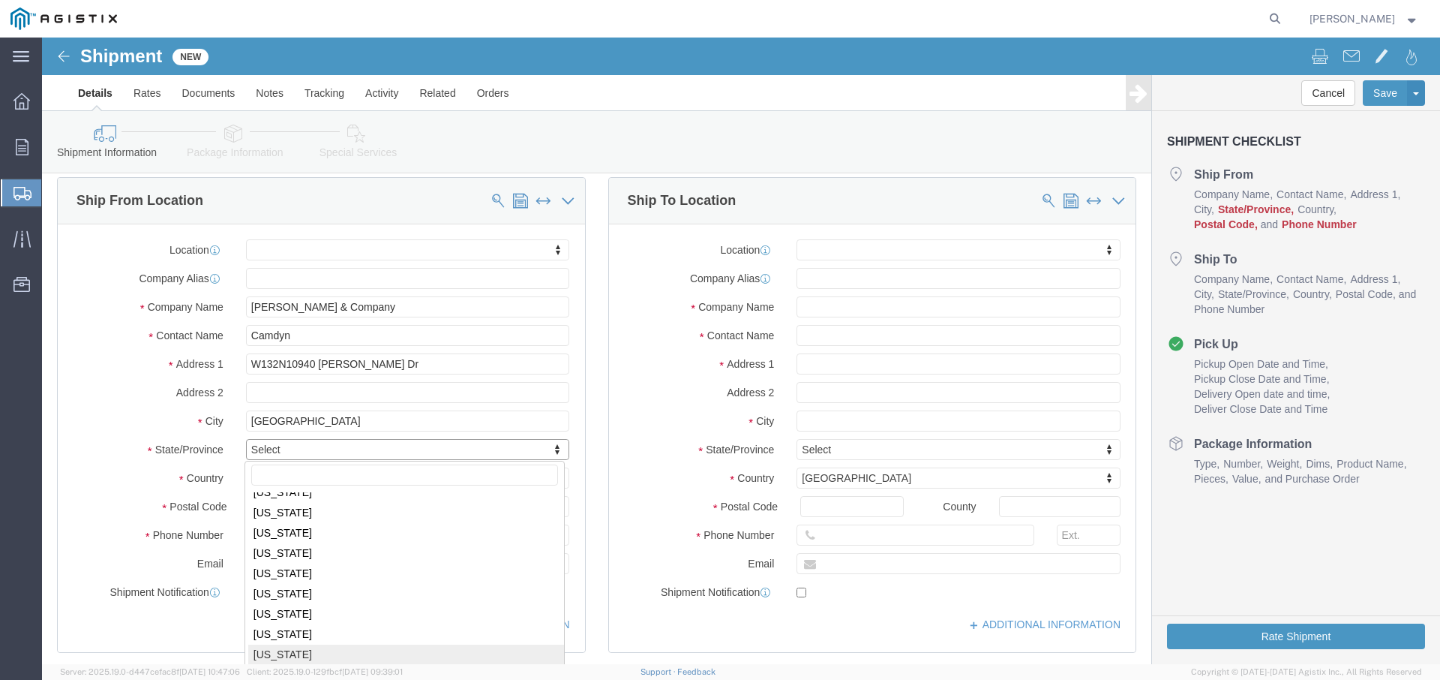
scroll to position [779, 0]
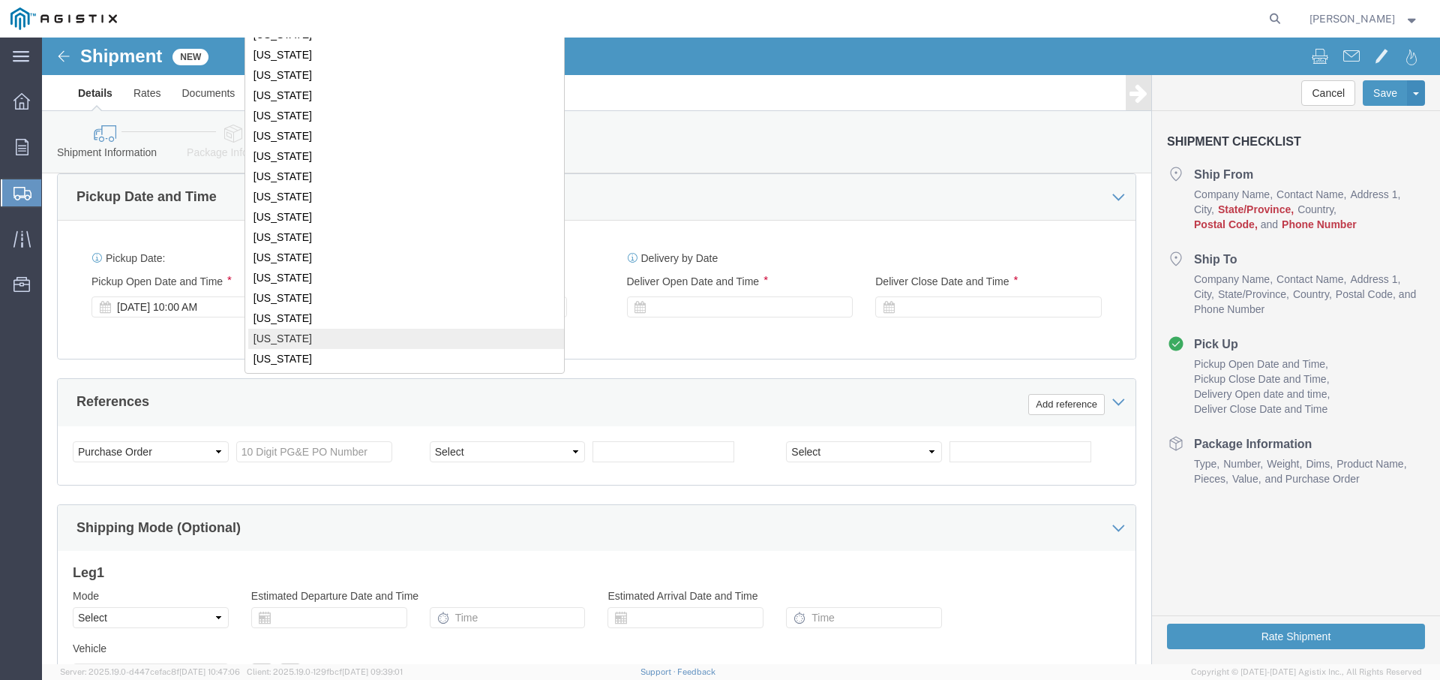
click div "Select [US_STATE] [US_STATE] [US_STATE] [US_STATE] Armed Forces Americas Armed …"
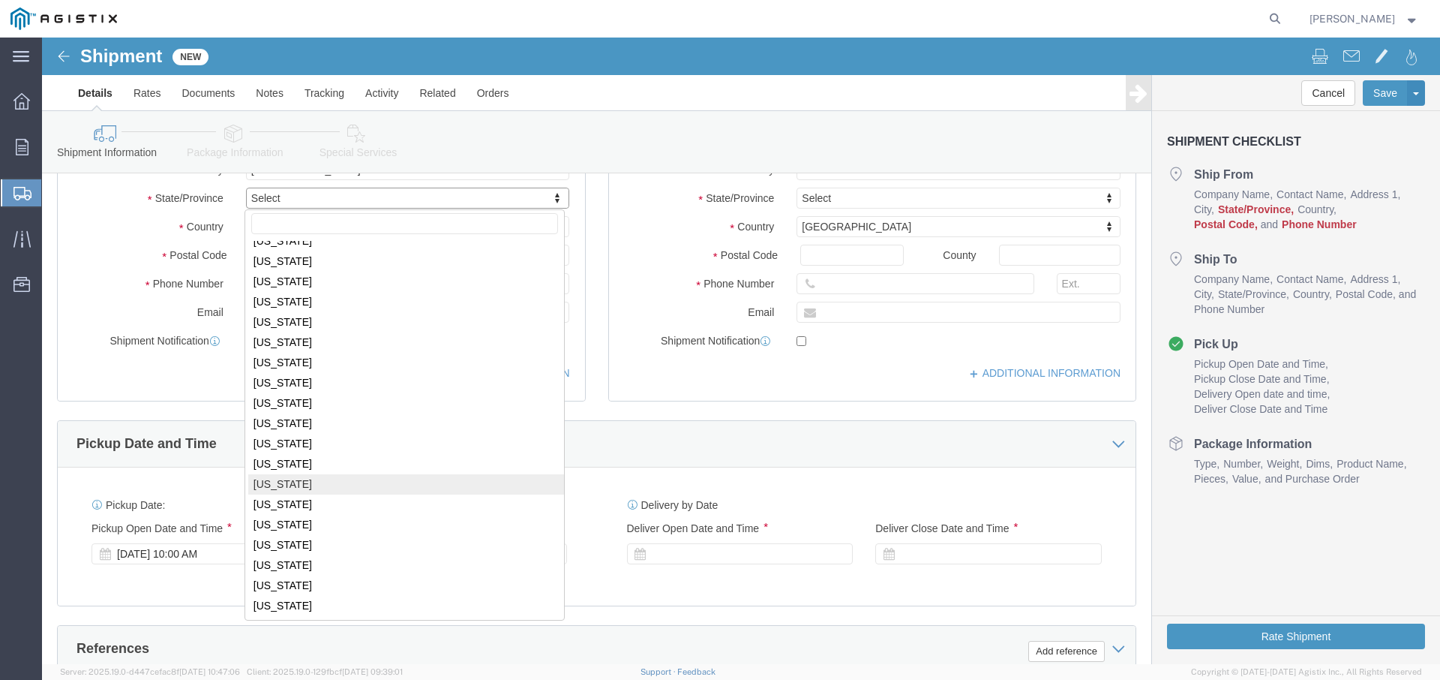
scroll to position [400, 0]
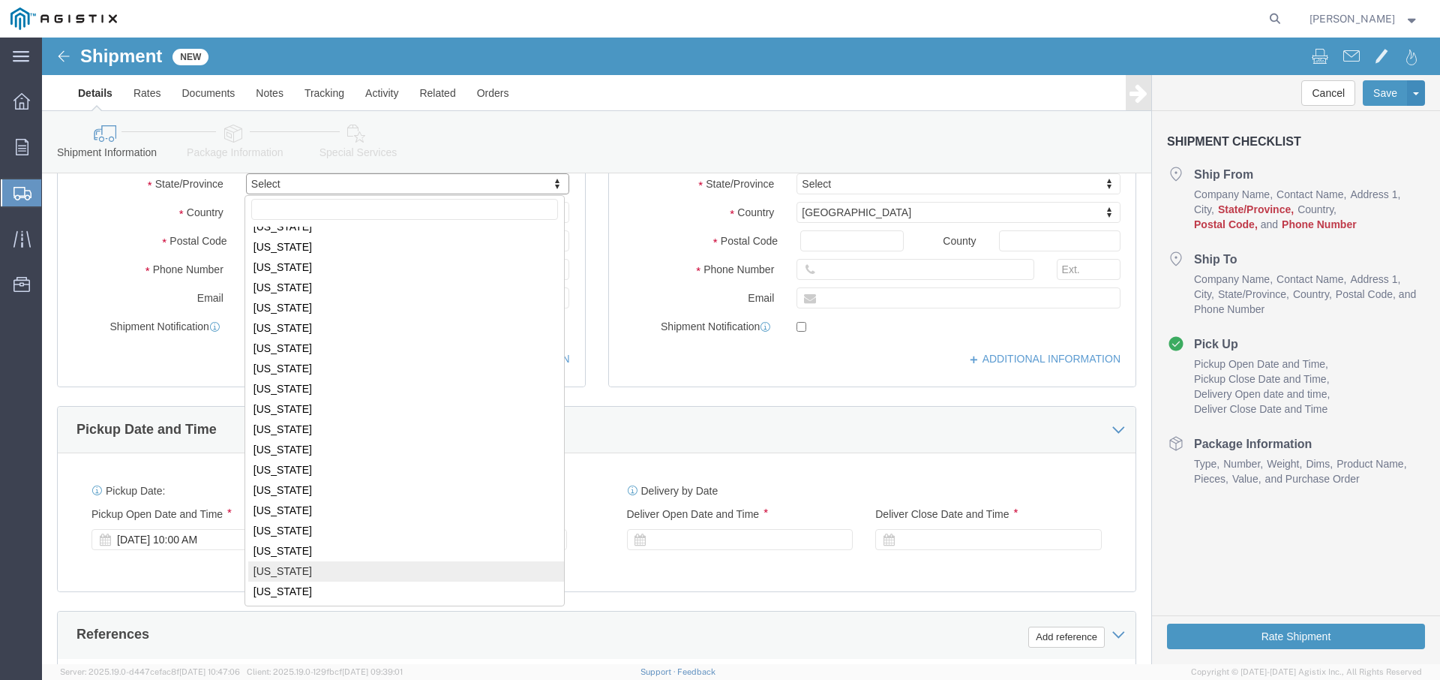
select select
select select "WI"
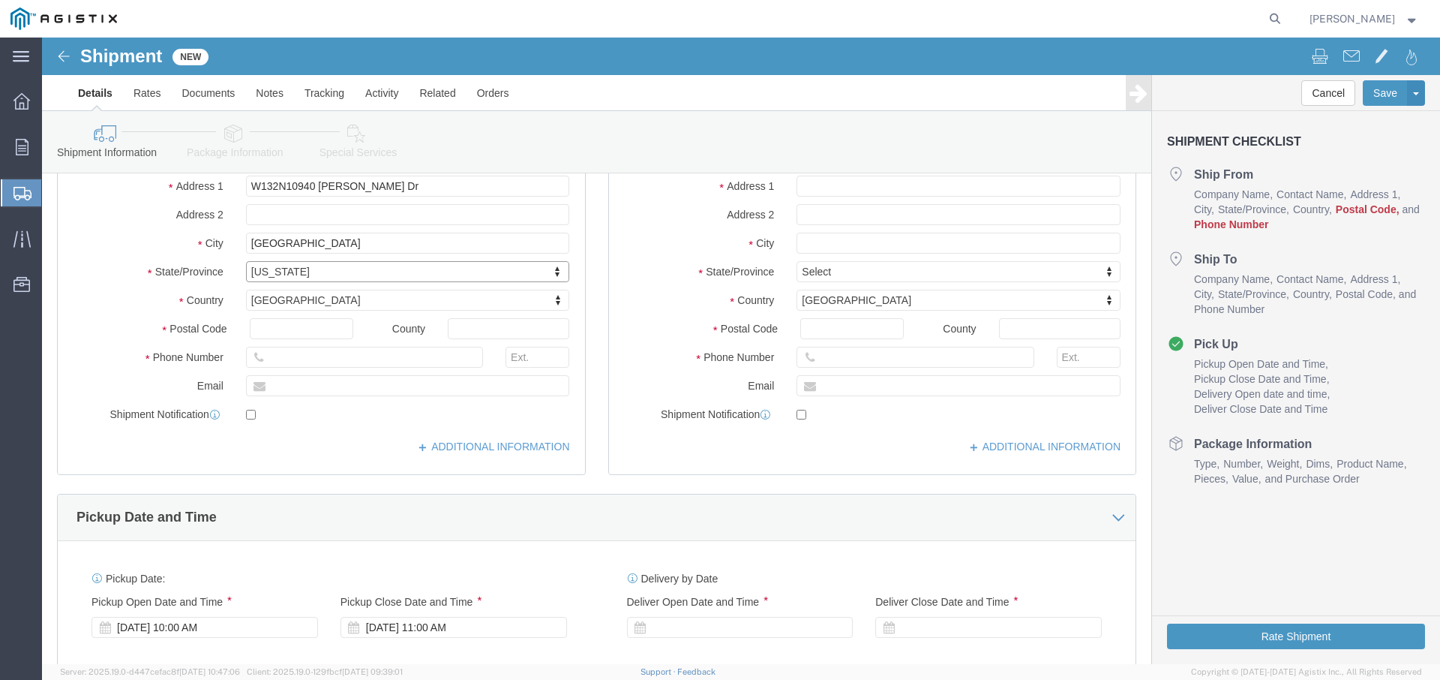
scroll to position [311, 0]
type input "53022"
select select
type input "2622552310"
click div "ADDITIONAL INFORMATION"
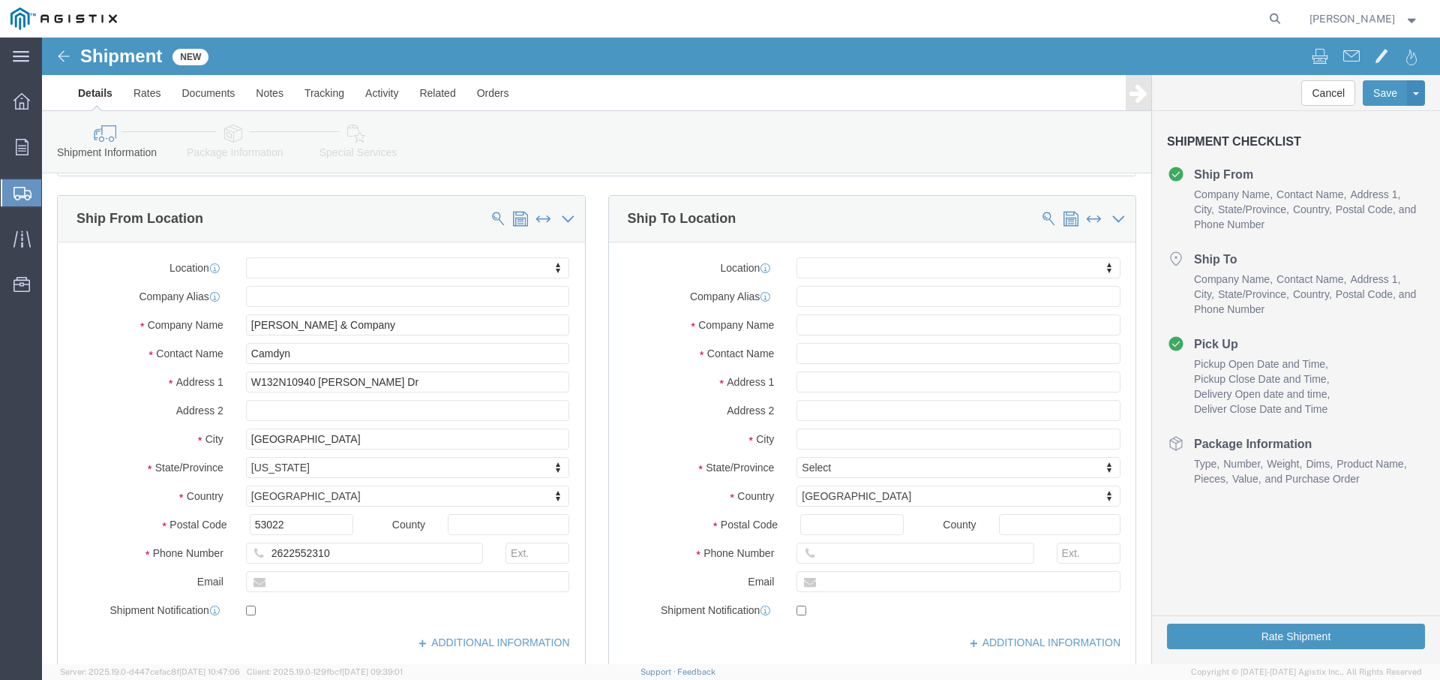
scroll to position [115, 0]
type input "Pacific Gas & Electric - Cupertino"
type input "[PERSON_NAME]"
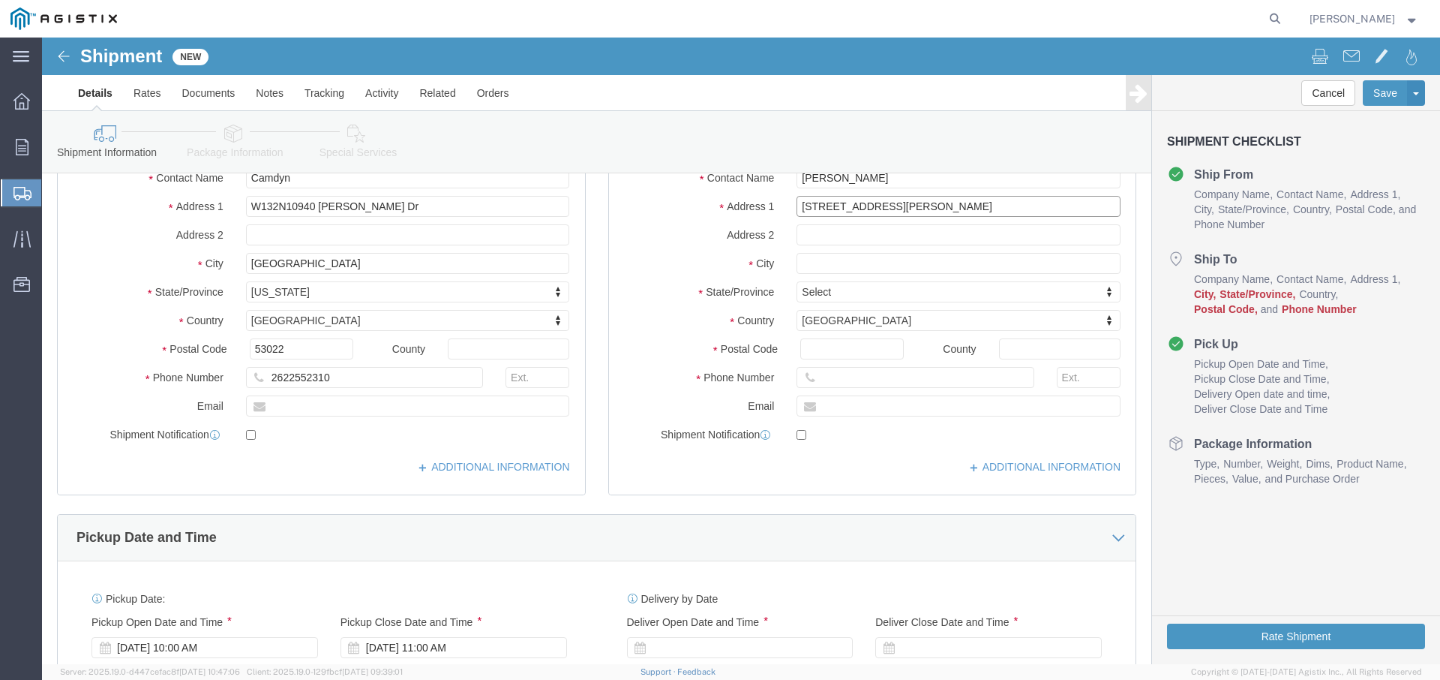
scroll to position [278, 0]
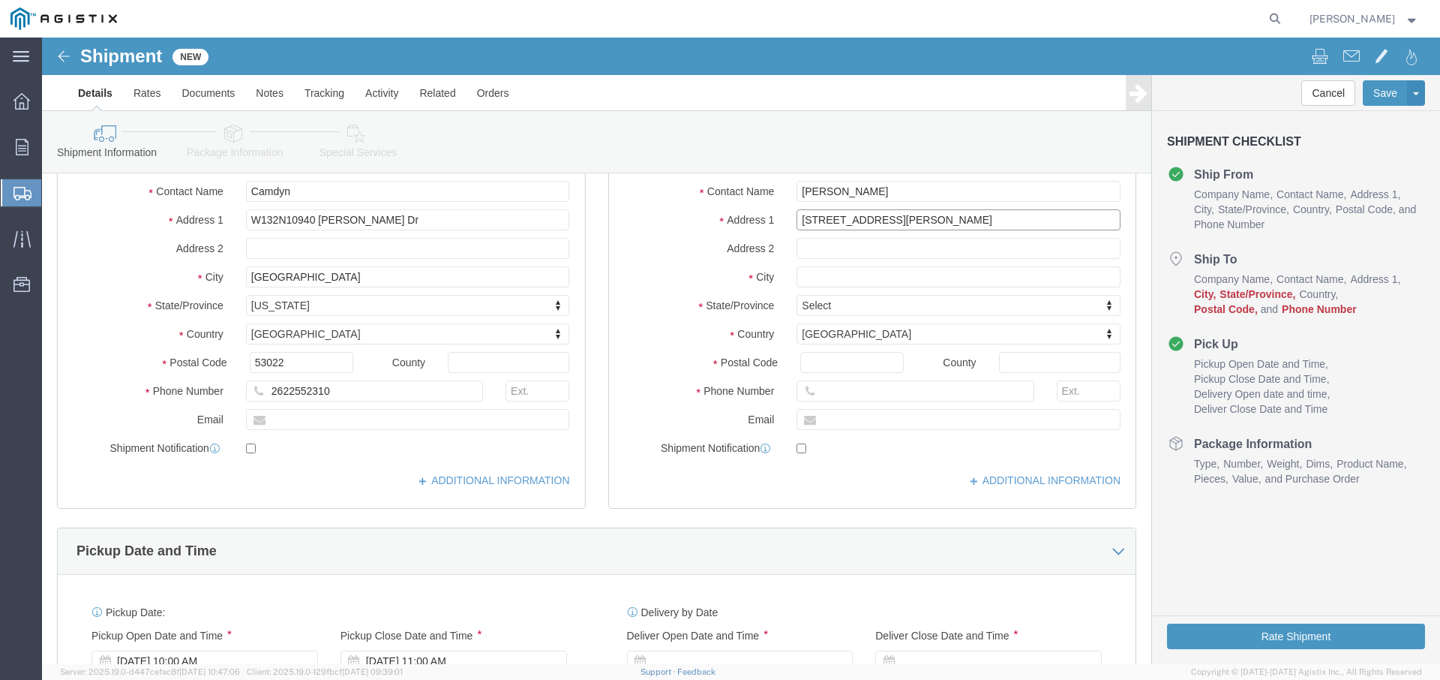
type input "[STREET_ADDRESS][PERSON_NAME]"
select select
type input "Cupertino"
select select
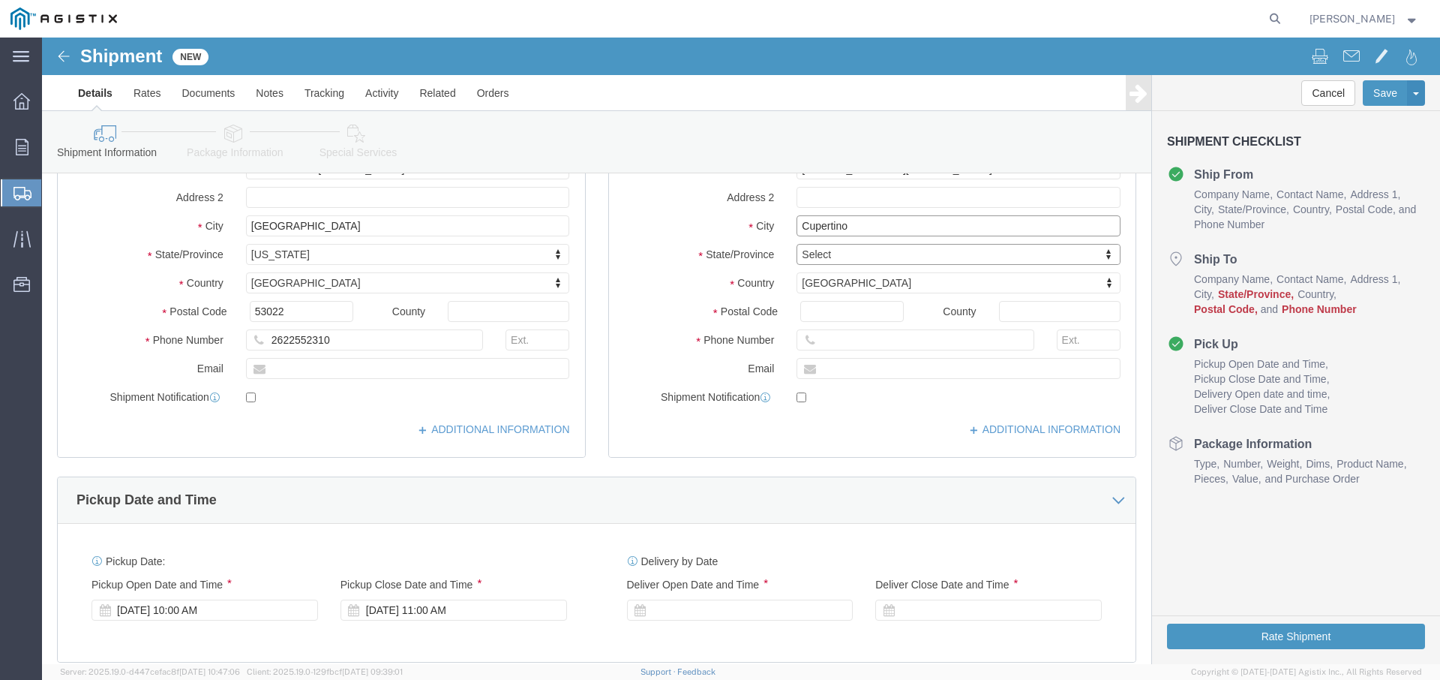
click input "Cupertino"
type input "Cupertin"
click p "- PG&E - () [STREET_ADDRESS][PERSON_NAME]"
select select
type input "[STREET_ADDRESS][PERSON_NAME]"
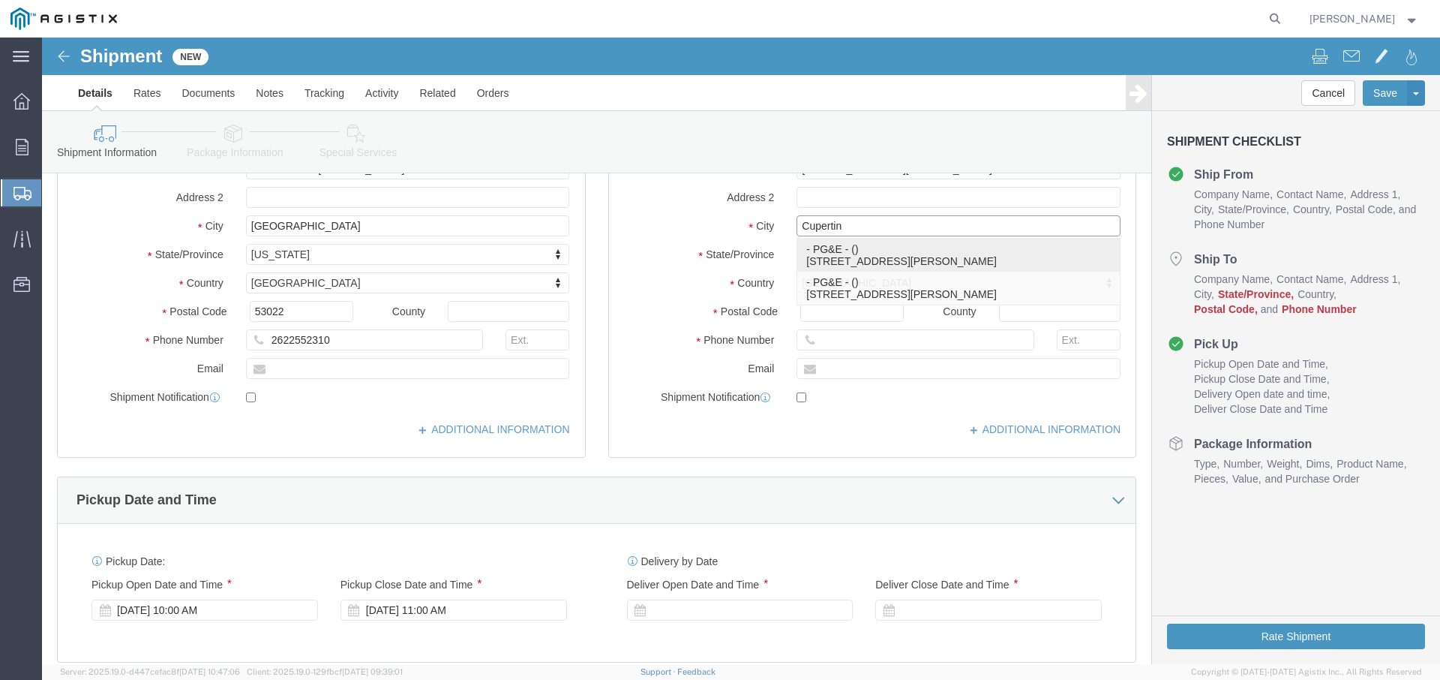
type input "95014-0599"
type input "PG&E"
type input "Cupertino"
select select "CA"
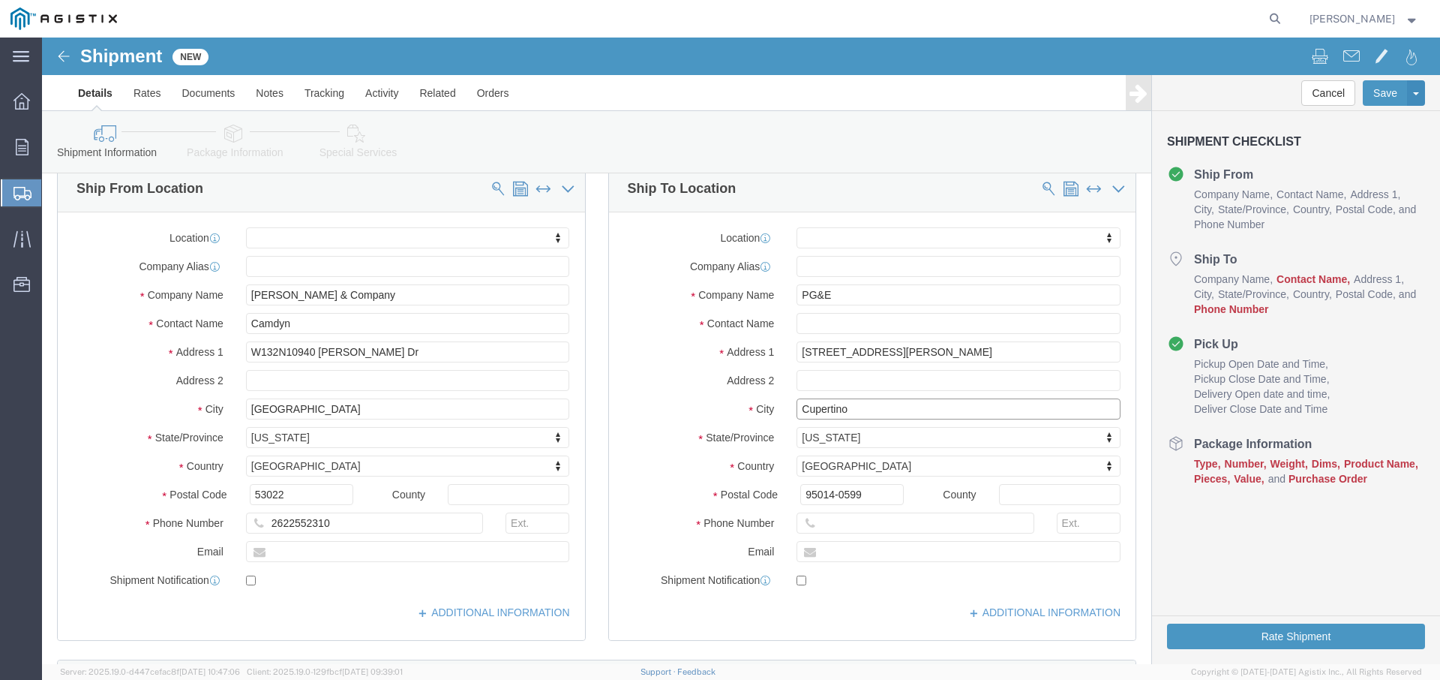
scroll to position [148, 0]
drag, startPoint x: 806, startPoint y: 488, endPoint x: 789, endPoint y: 478, distance: 19.6
type input "4087252140"
click div "Location My Profile Location (OBSOLETE) [PERSON_NAME] SC - GC TRAILER (OBSOLETE…"
click input "text"
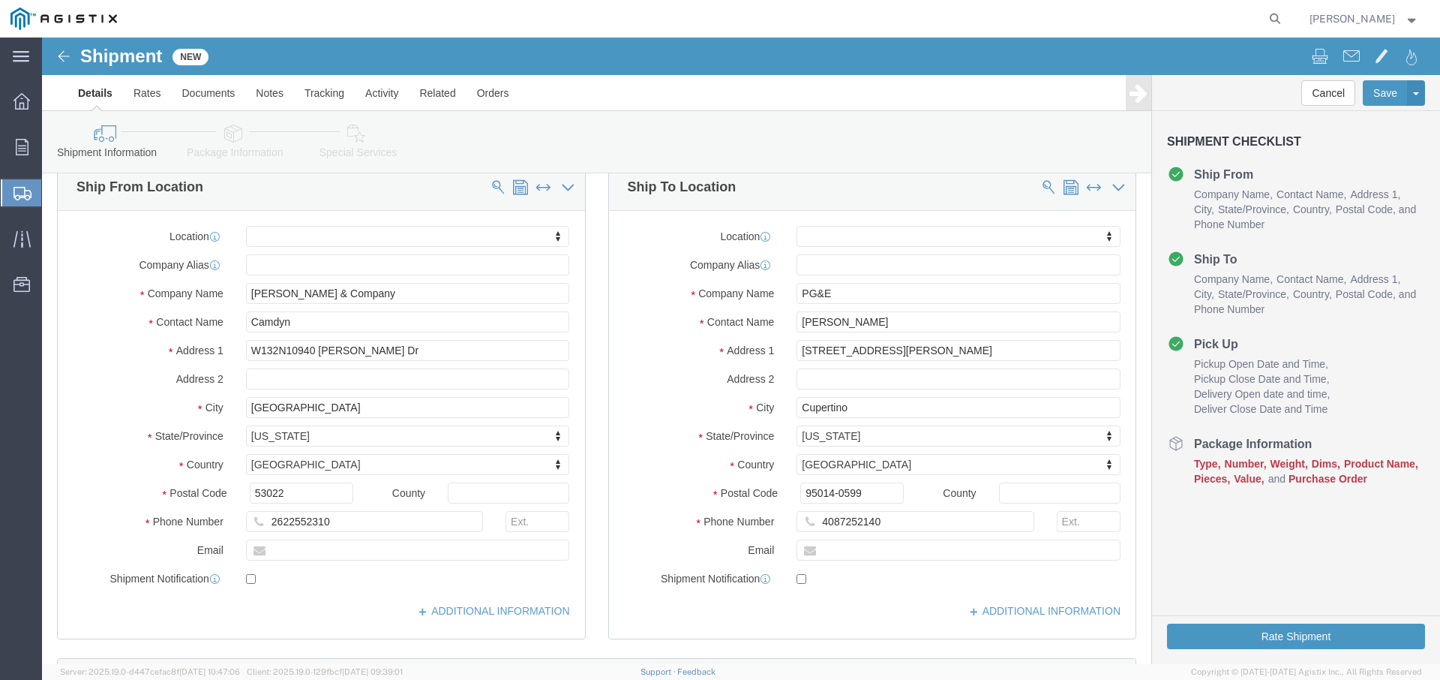
click label "Address 2"
click input "[PERSON_NAME]"
type input "[PERSON_NAME]"
click div "Location My Profile Location (OBSOLETE) [PERSON_NAME] SC - GC TRAILER (OBSOLETE…"
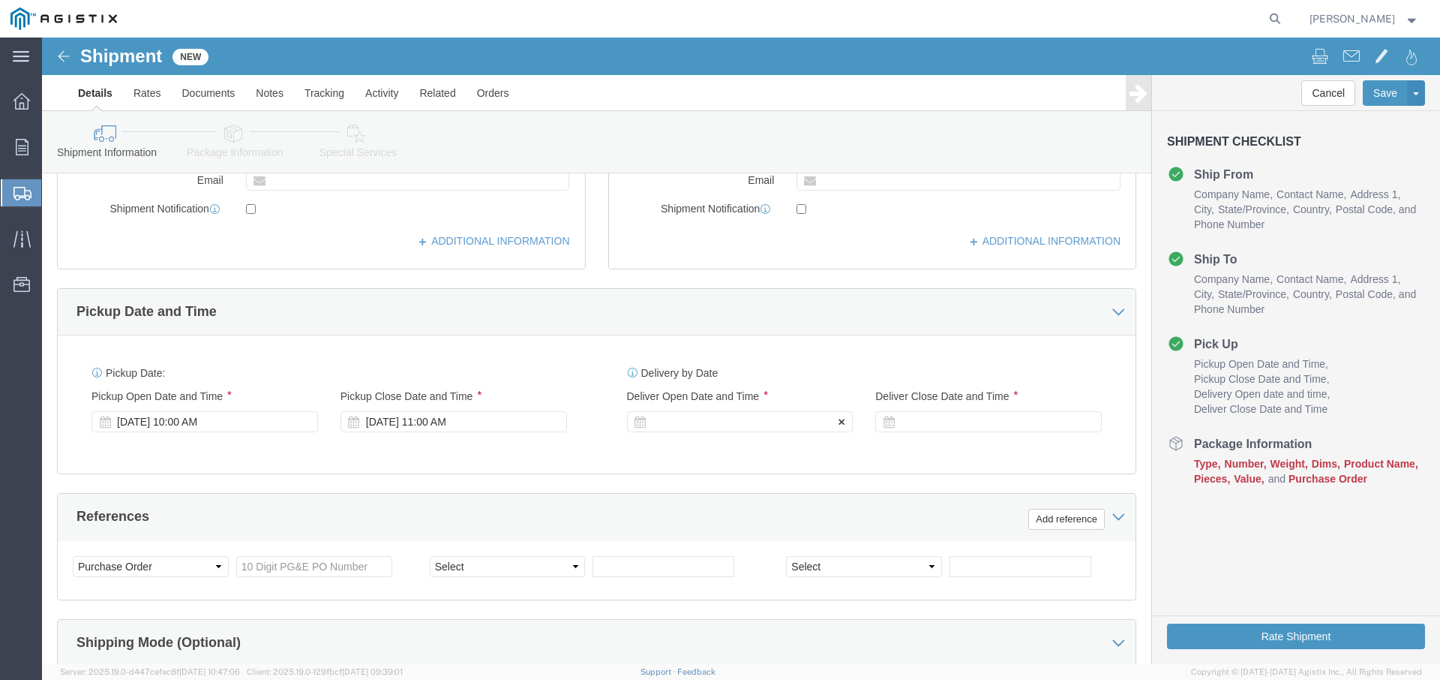
scroll to position [572, 0]
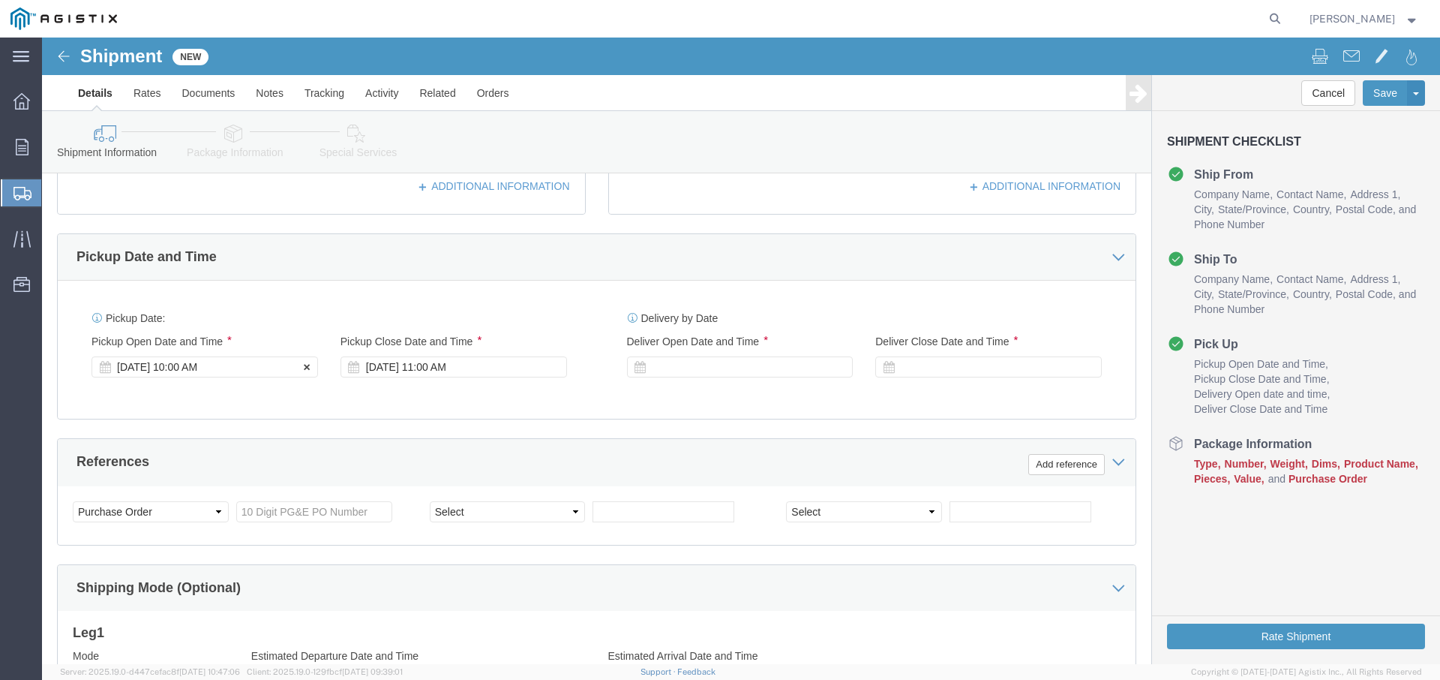
click div "[DATE] 10:00 AM"
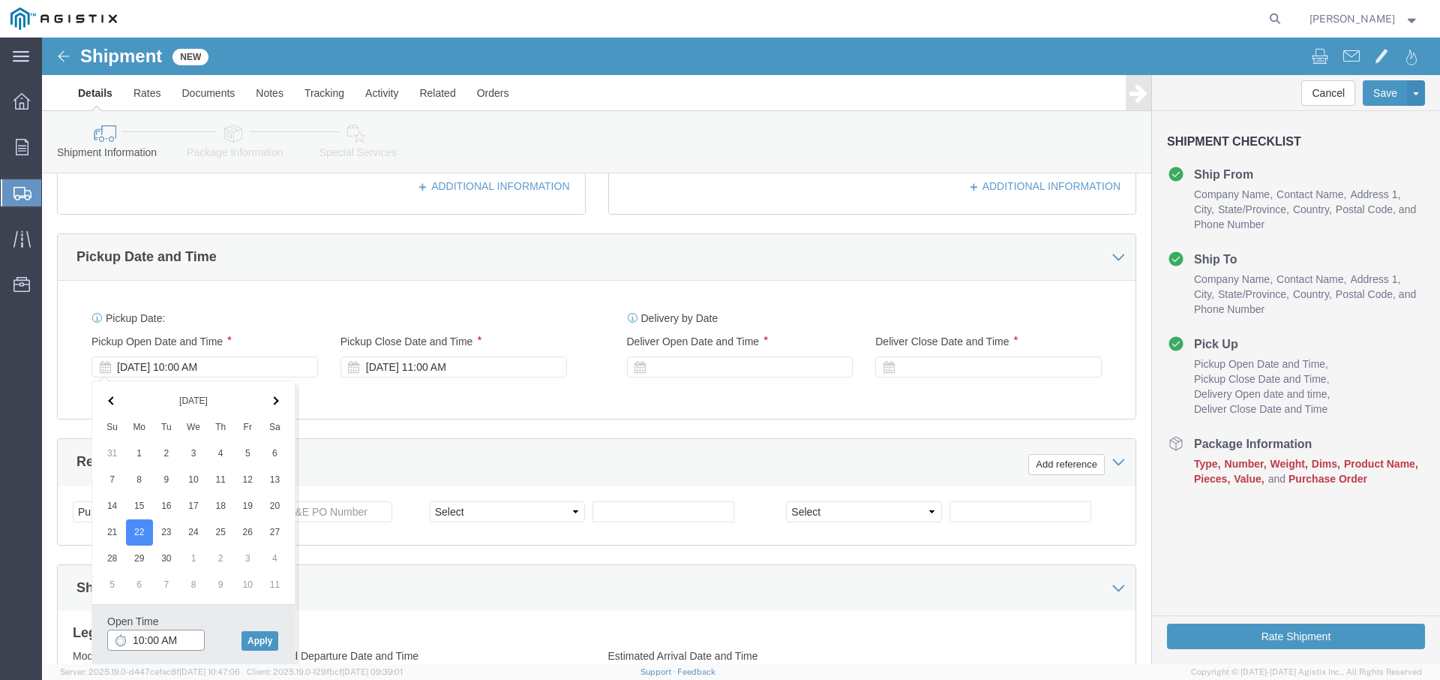
click input "10:00 AM"
type input "9:00 AM"
click button "Apply"
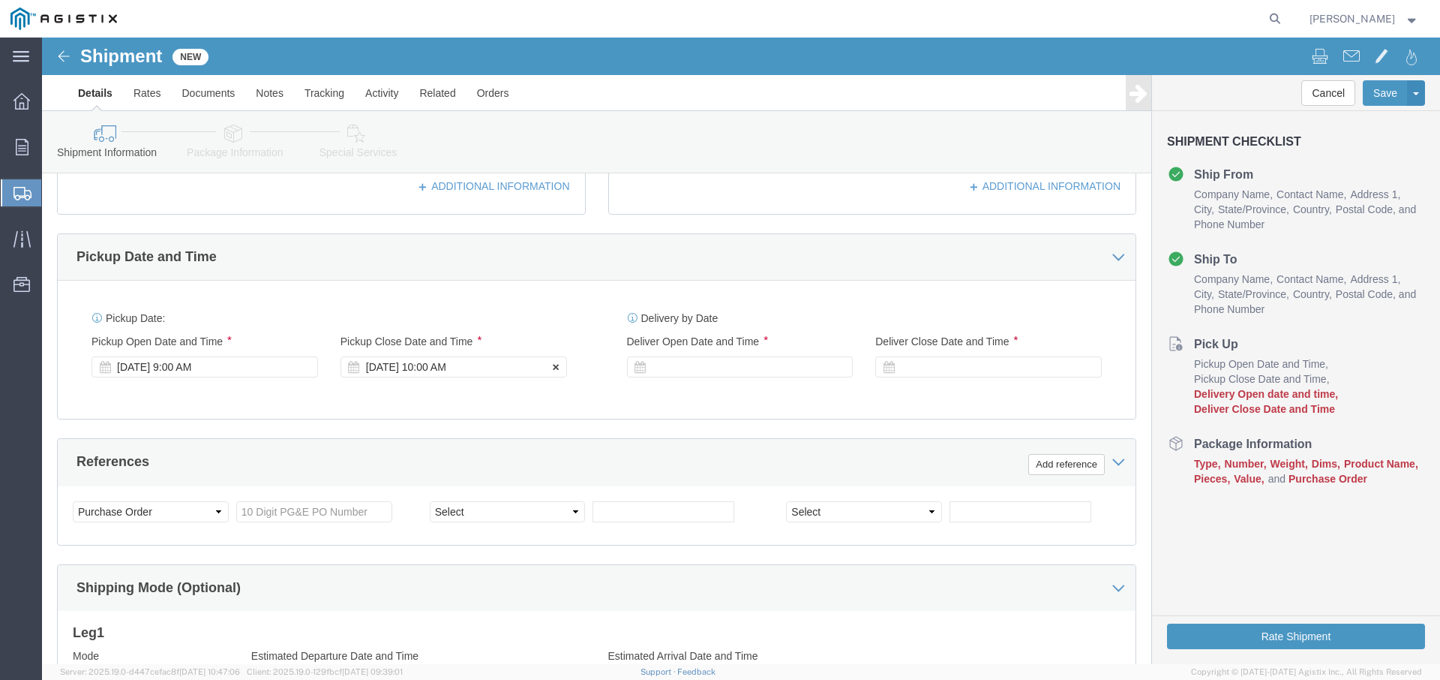
click div "[DATE] 10:00 AM"
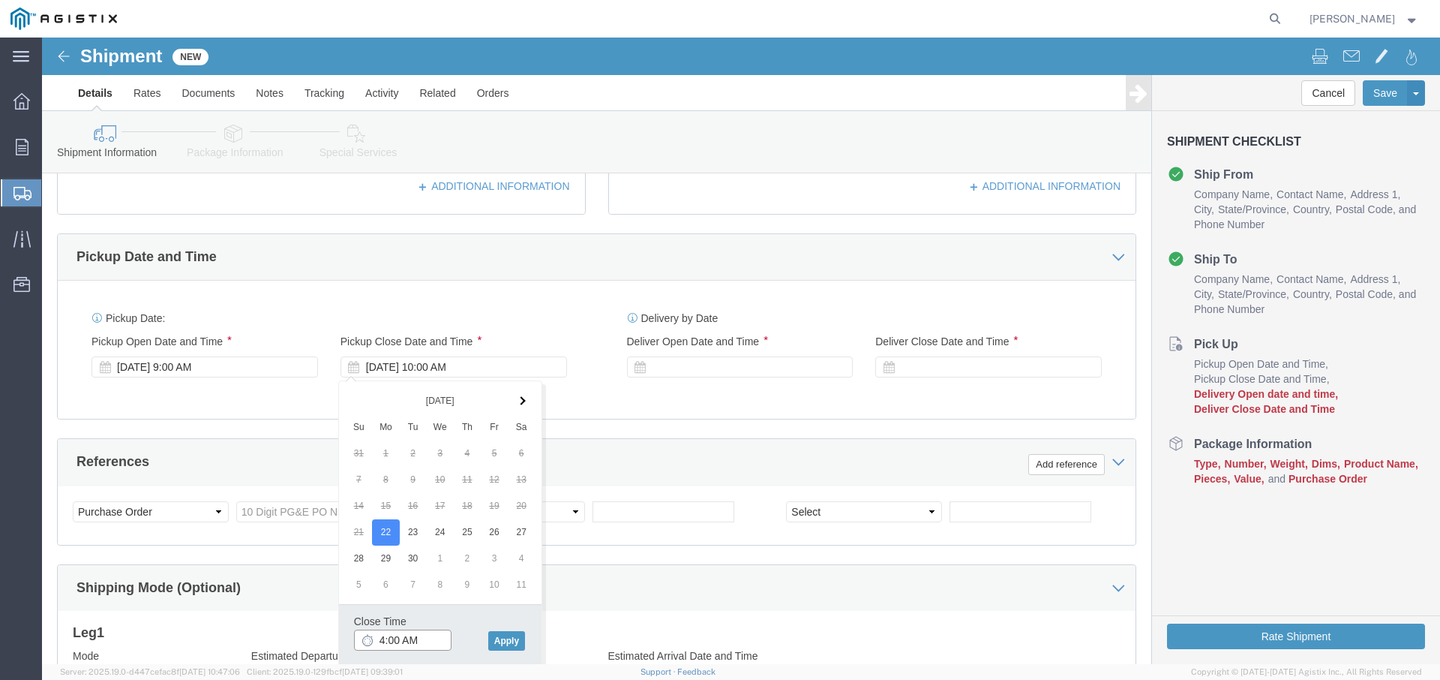
click input "4:00 AM"
type input "4:00 PM"
click button "Apply"
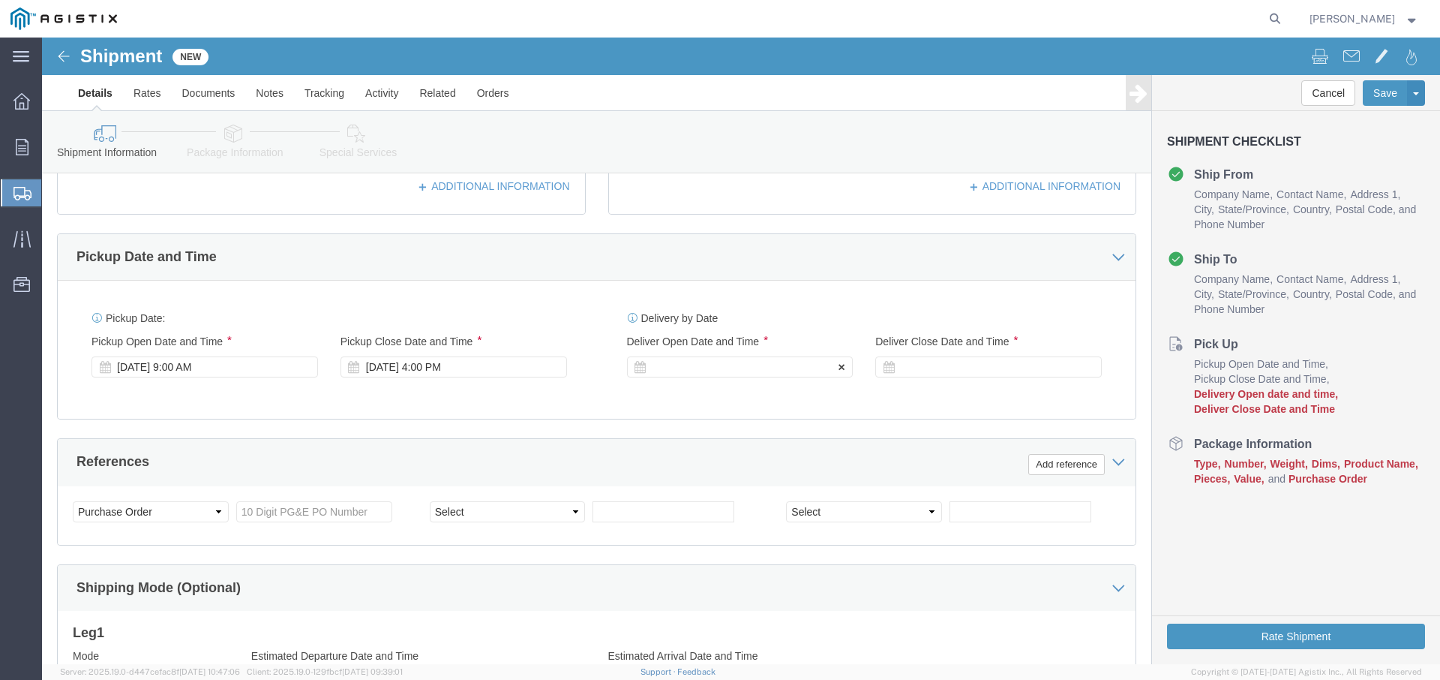
click div
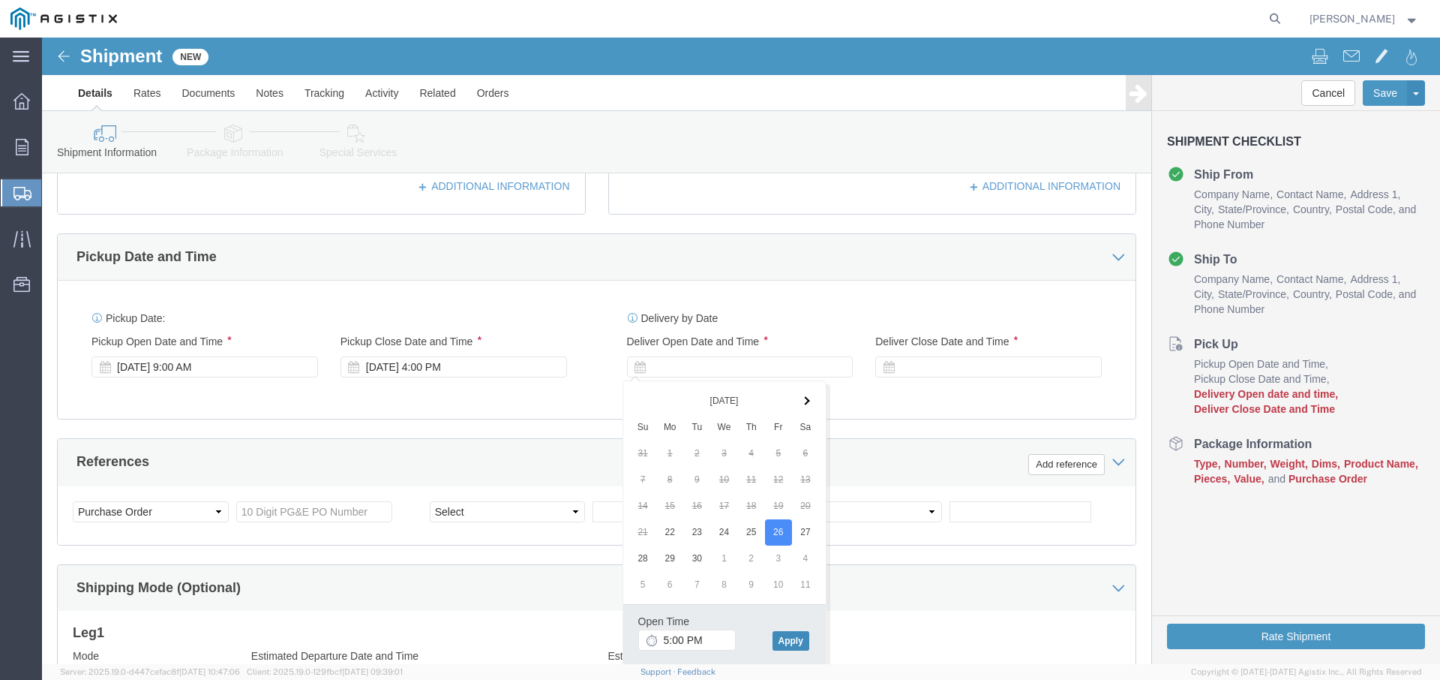
click button "Apply"
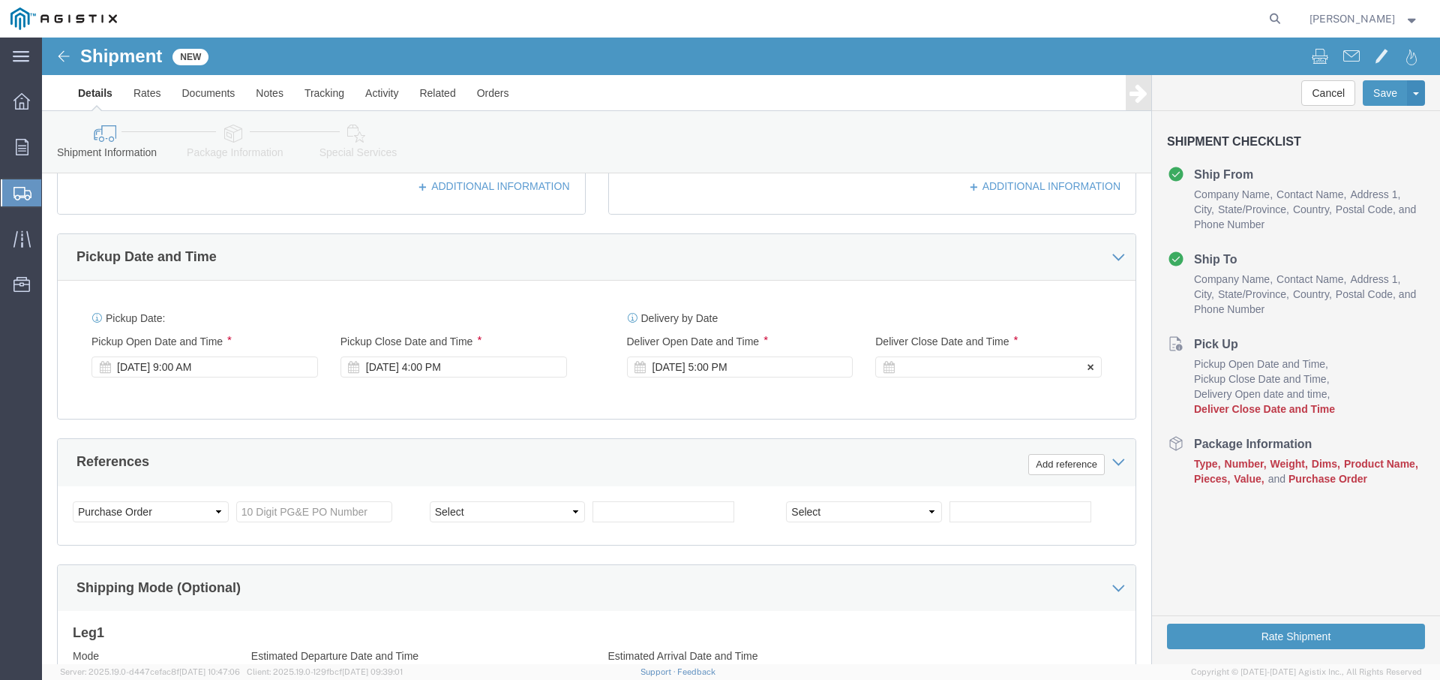
click div
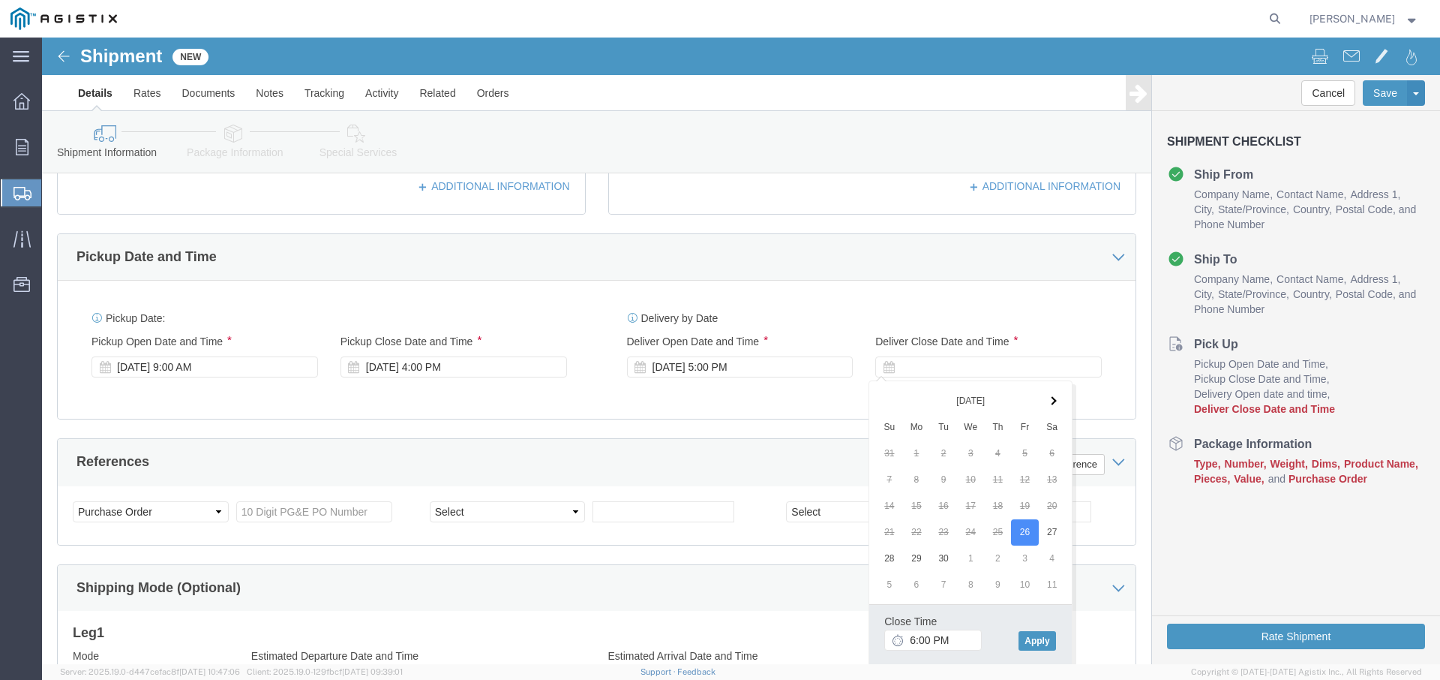
drag, startPoint x: 999, startPoint y: 607, endPoint x: 989, endPoint y: 594, distance: 16.1
click button "Apply"
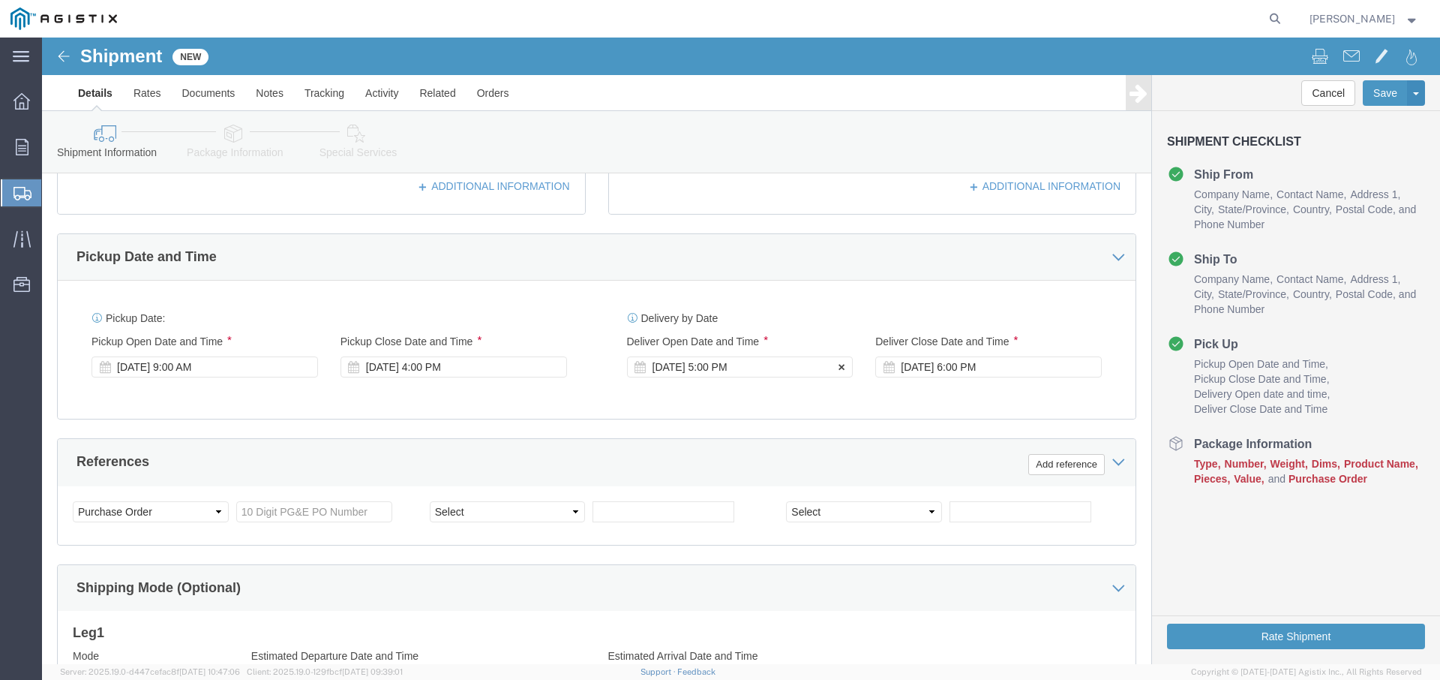
click div "[DATE] 5:00 PM"
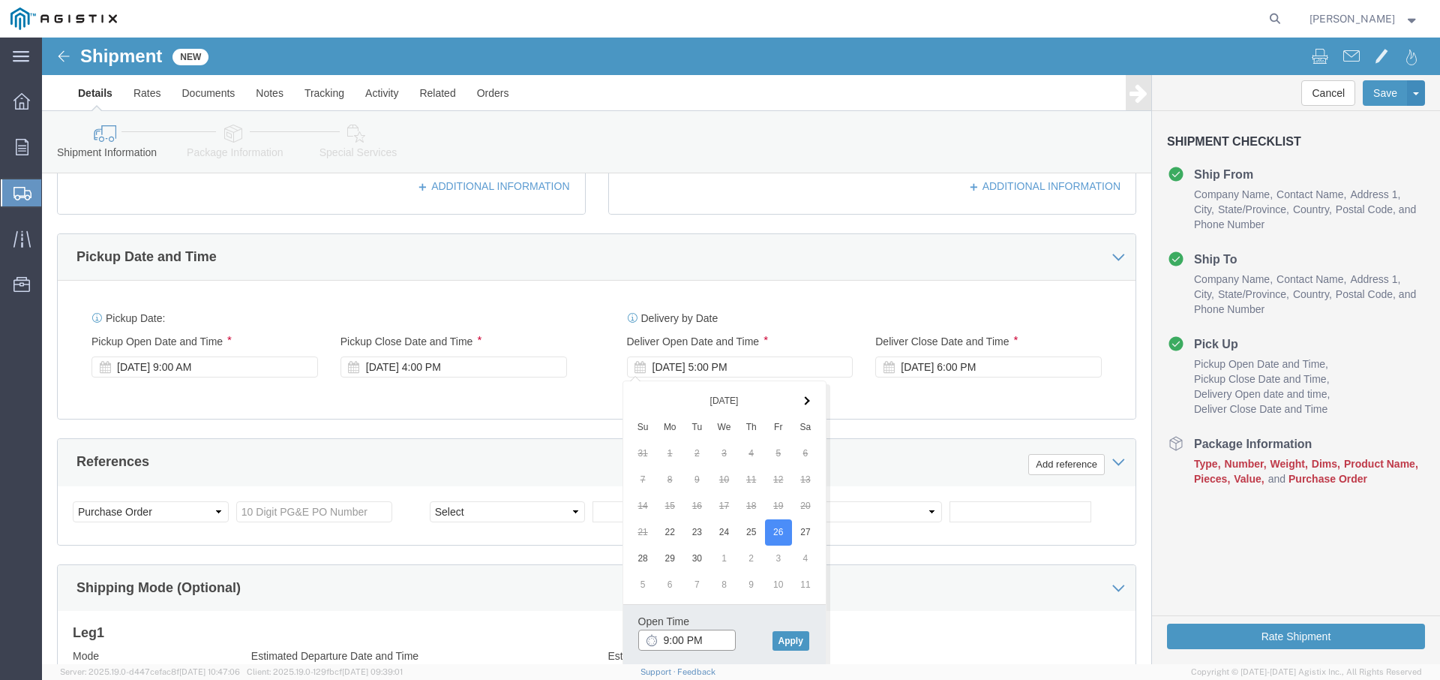
click input "9:00 PM"
type input "9:00 AM"
click button "Apply"
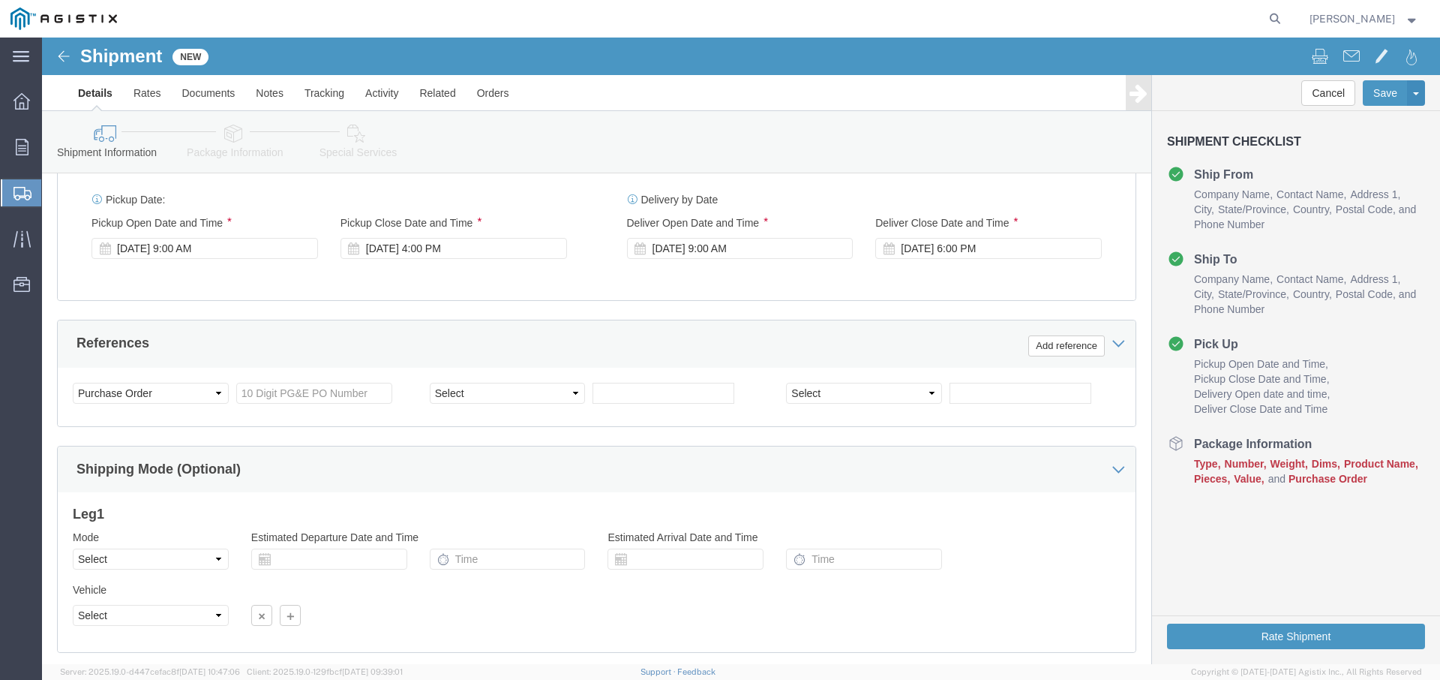
scroll to position [702, 0]
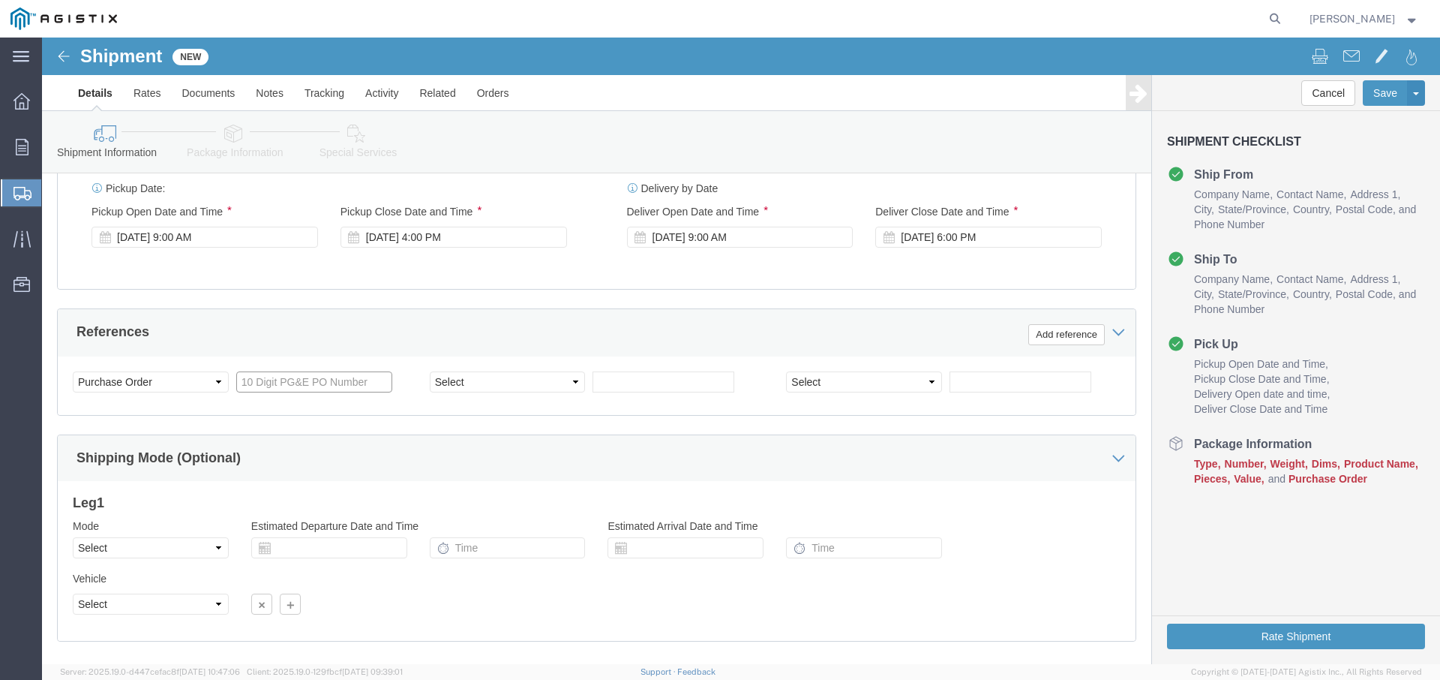
click input "text"
type input "2701180707"
select select "SALEORDR"
click input "text"
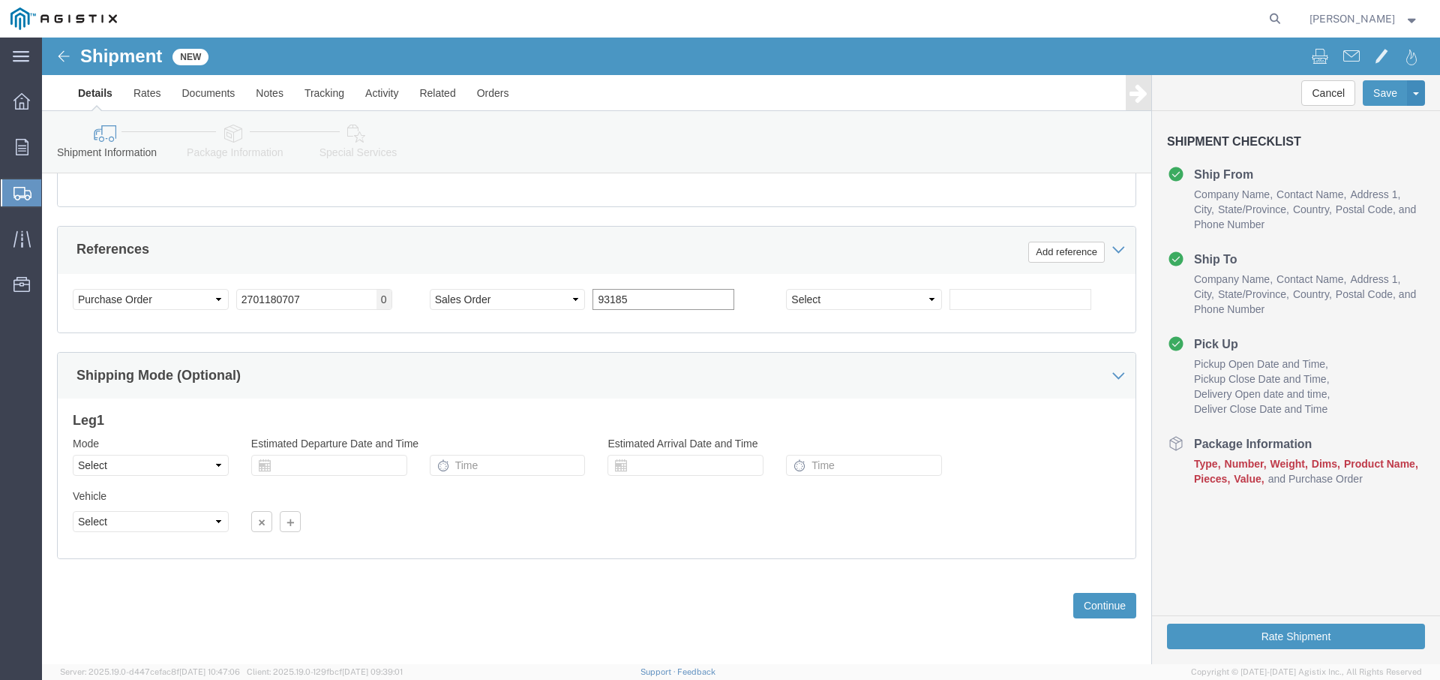
scroll to position [788, 0]
type input "93185"
click button "Continue"
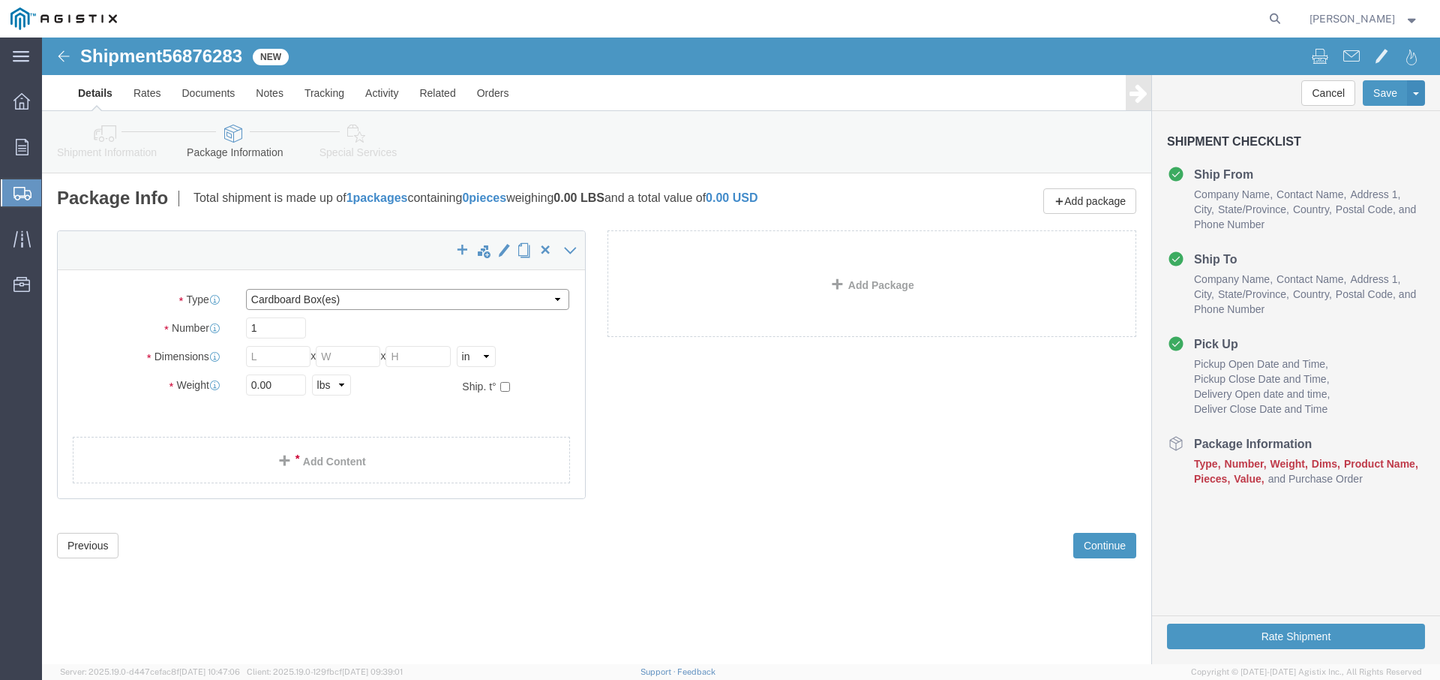
select select "PSNS"
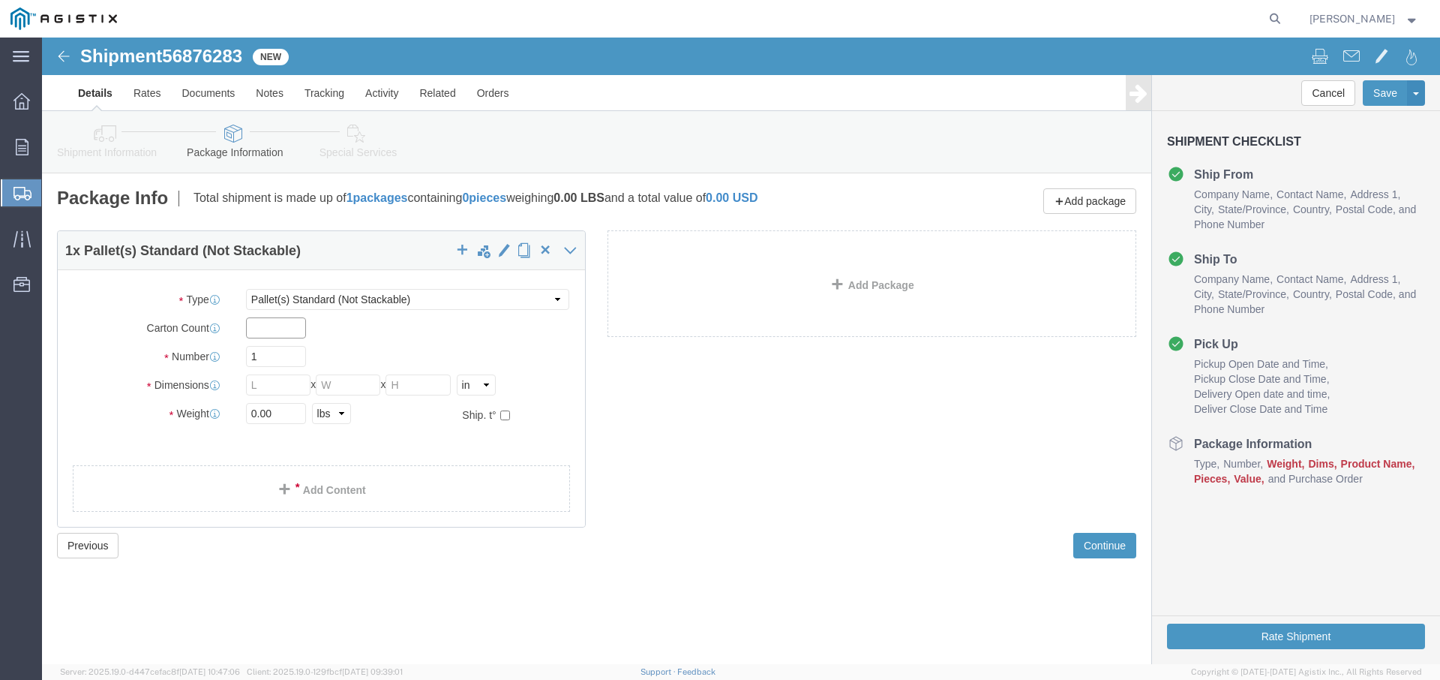
click input "text"
type input "4"
click input "text"
type input "33"
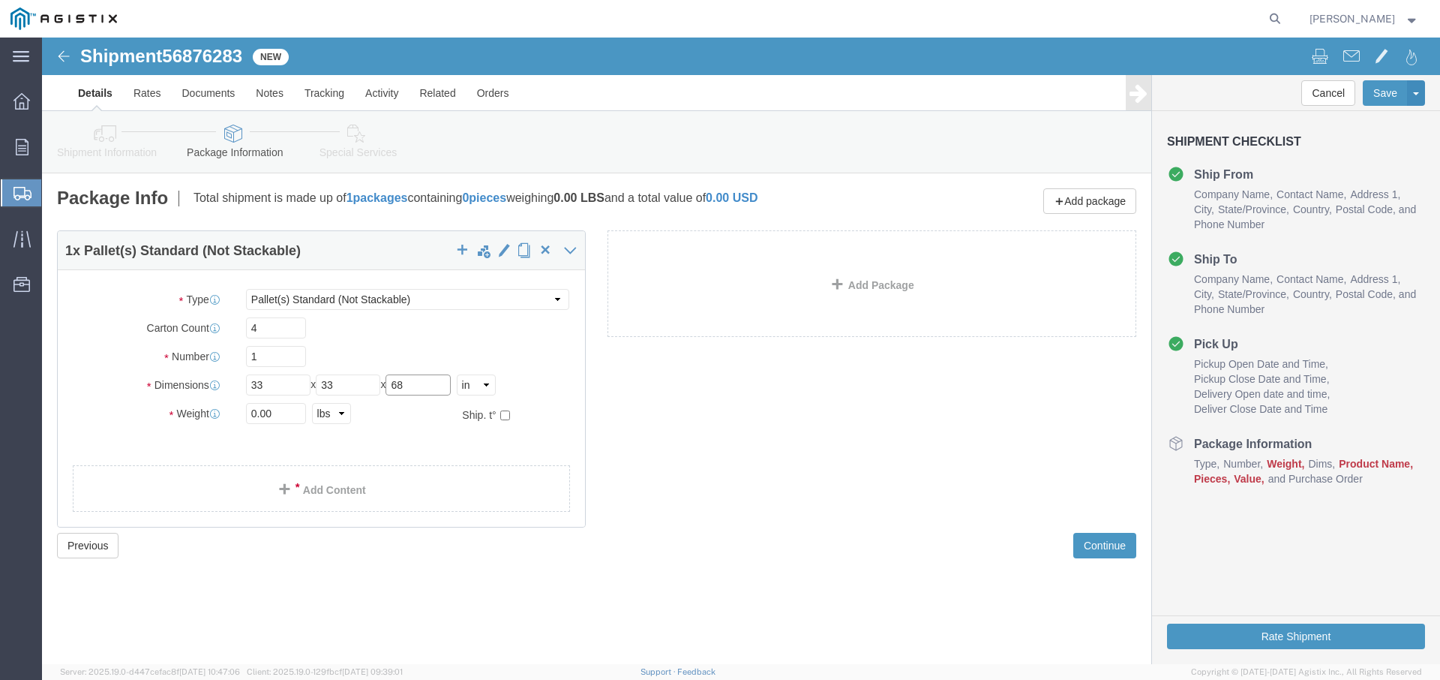
type input "68"
drag, startPoint x: 237, startPoint y: 376, endPoint x: 190, endPoint y: 370, distance: 47.6
click div "Weight 0.00 Select kgs lbs Ship. t°"
type input "243"
click span
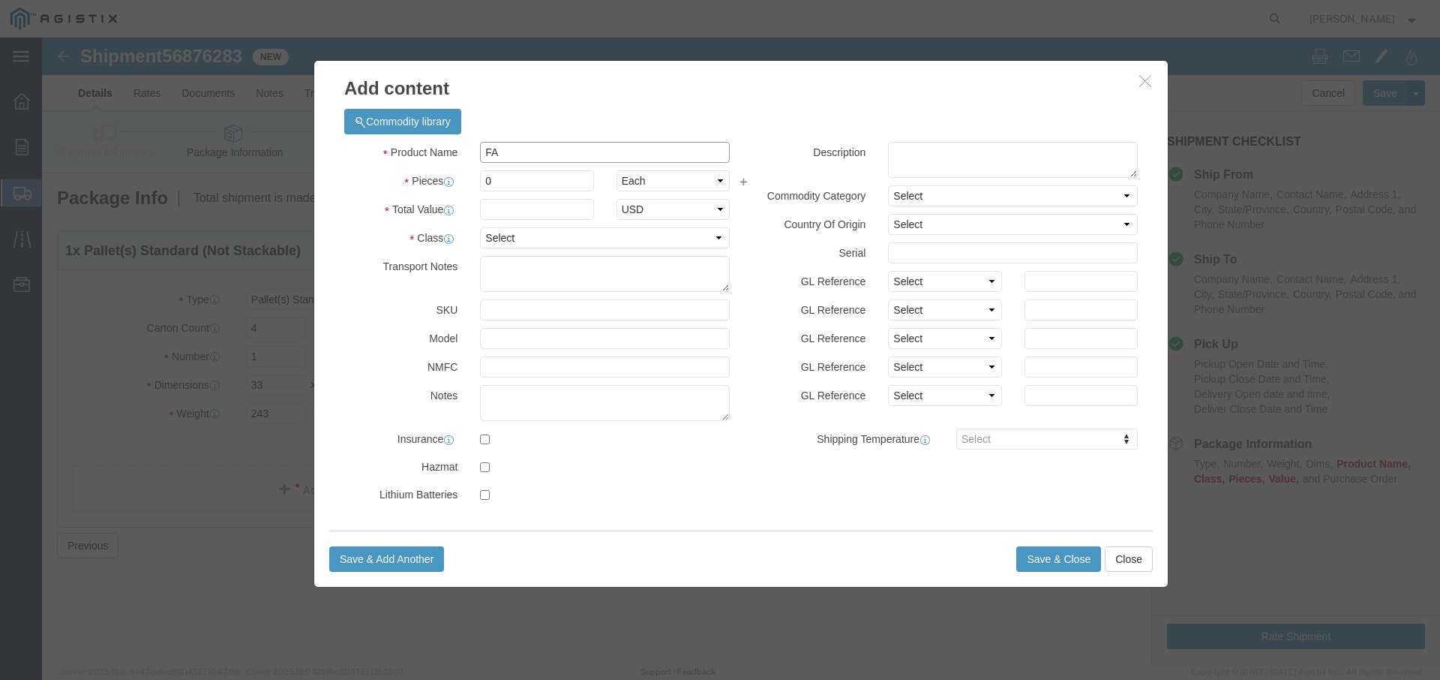
type input "F"
type input "Fans"
drag, startPoint x: 493, startPoint y: 147, endPoint x: 399, endPoint y: 136, distance: 94.4
click div "Pieces 0 Select Bag Barrels 100Board Feet Bottle Box Blister Pack Carats Can Ca…"
type input "4"
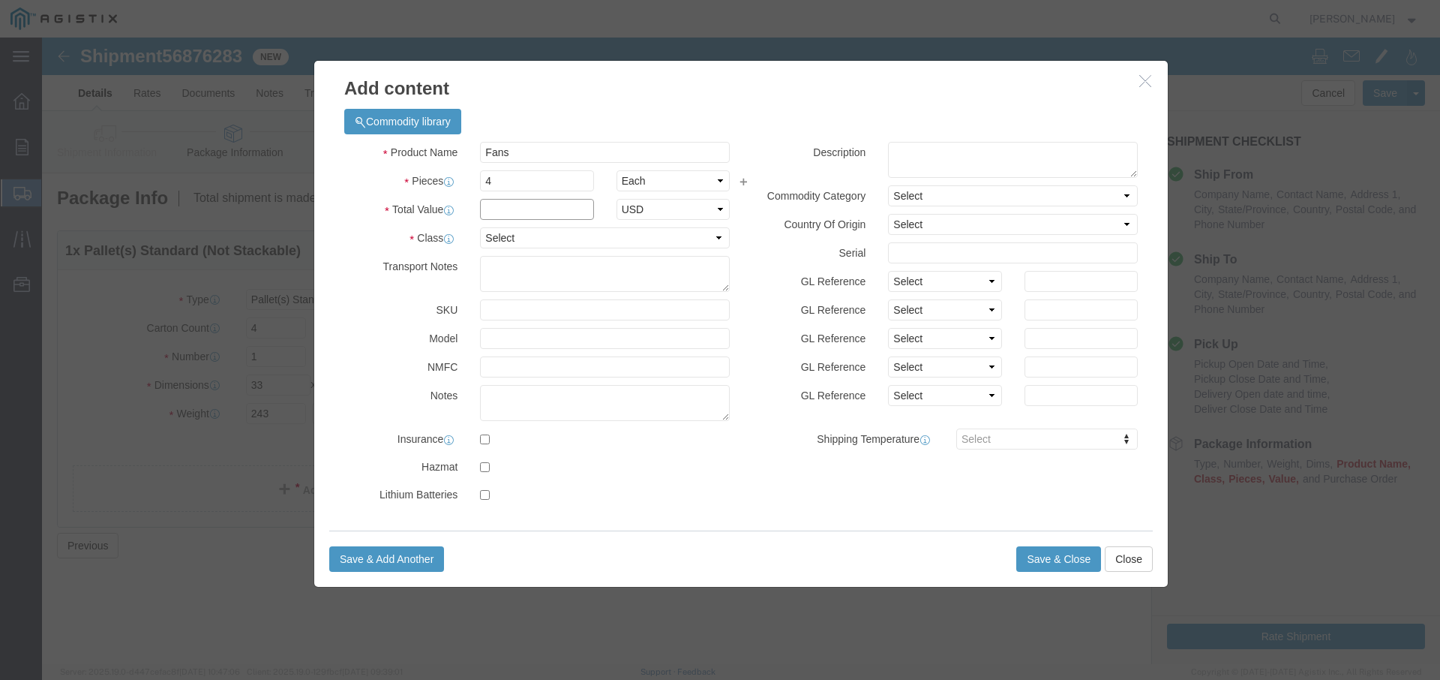
click input "text"
type input "3576.00"
select select "175"
click button "Save & Close"
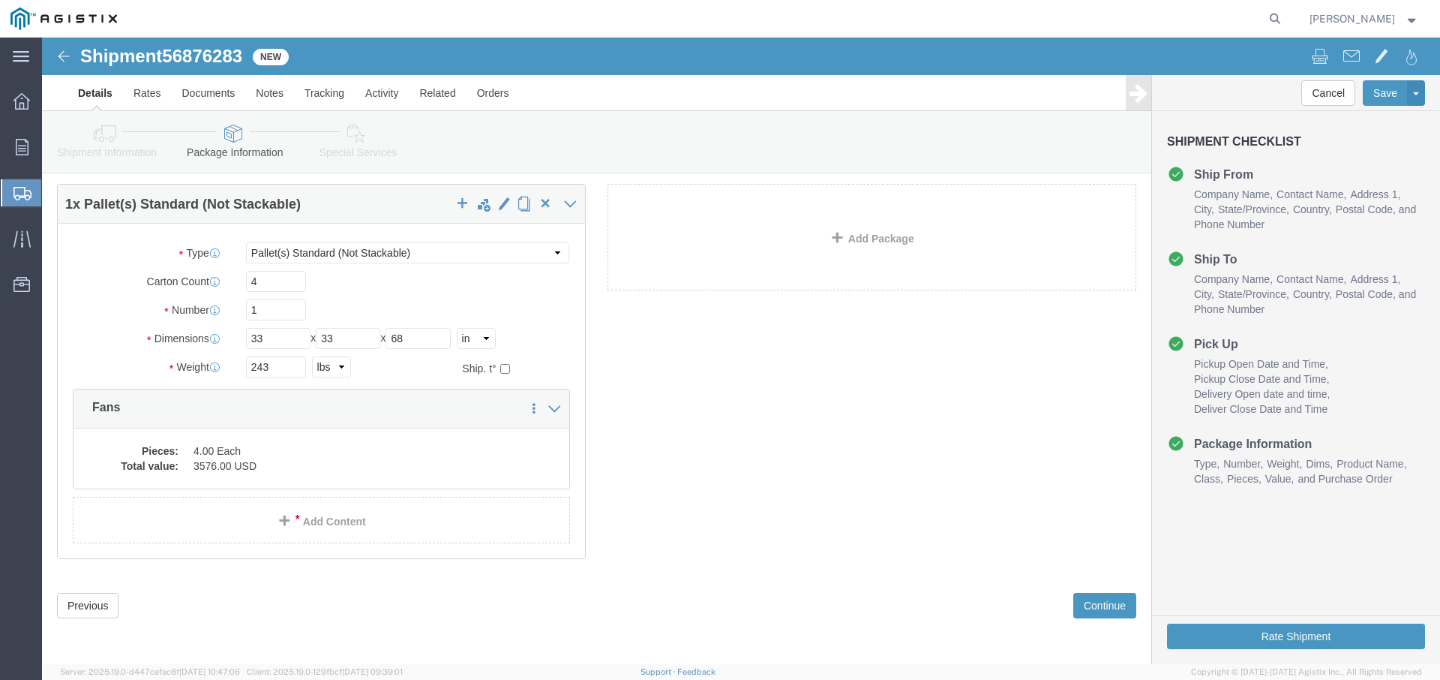
scroll to position [47, 0]
click button "Continue"
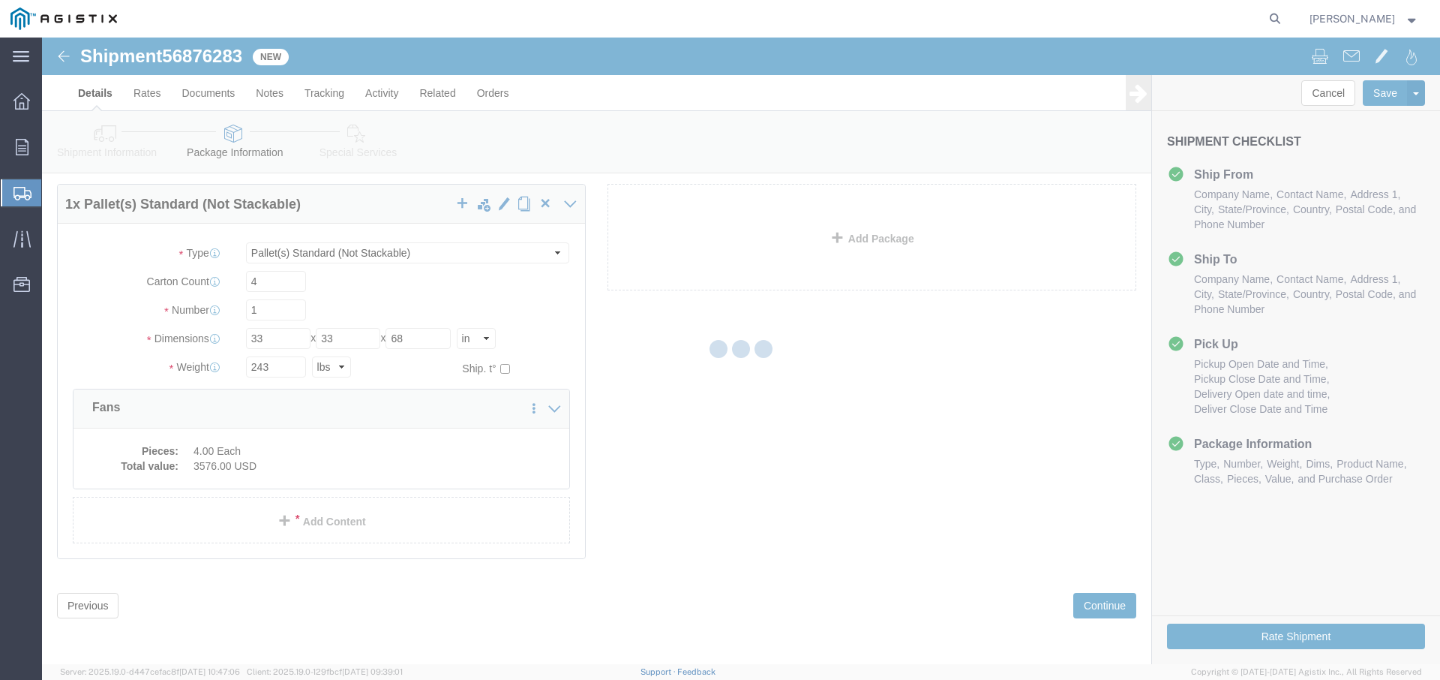
select select
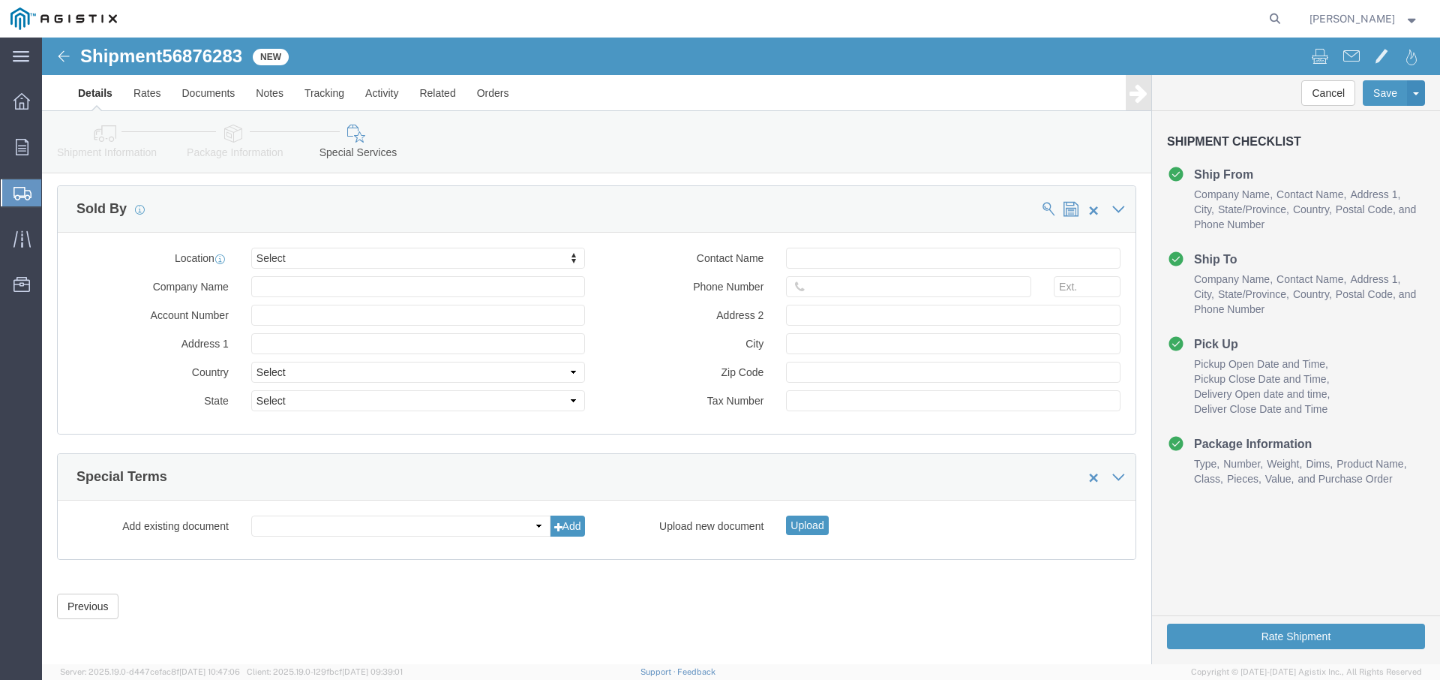
scroll to position [1410, 0]
click button "Rate Shipment"
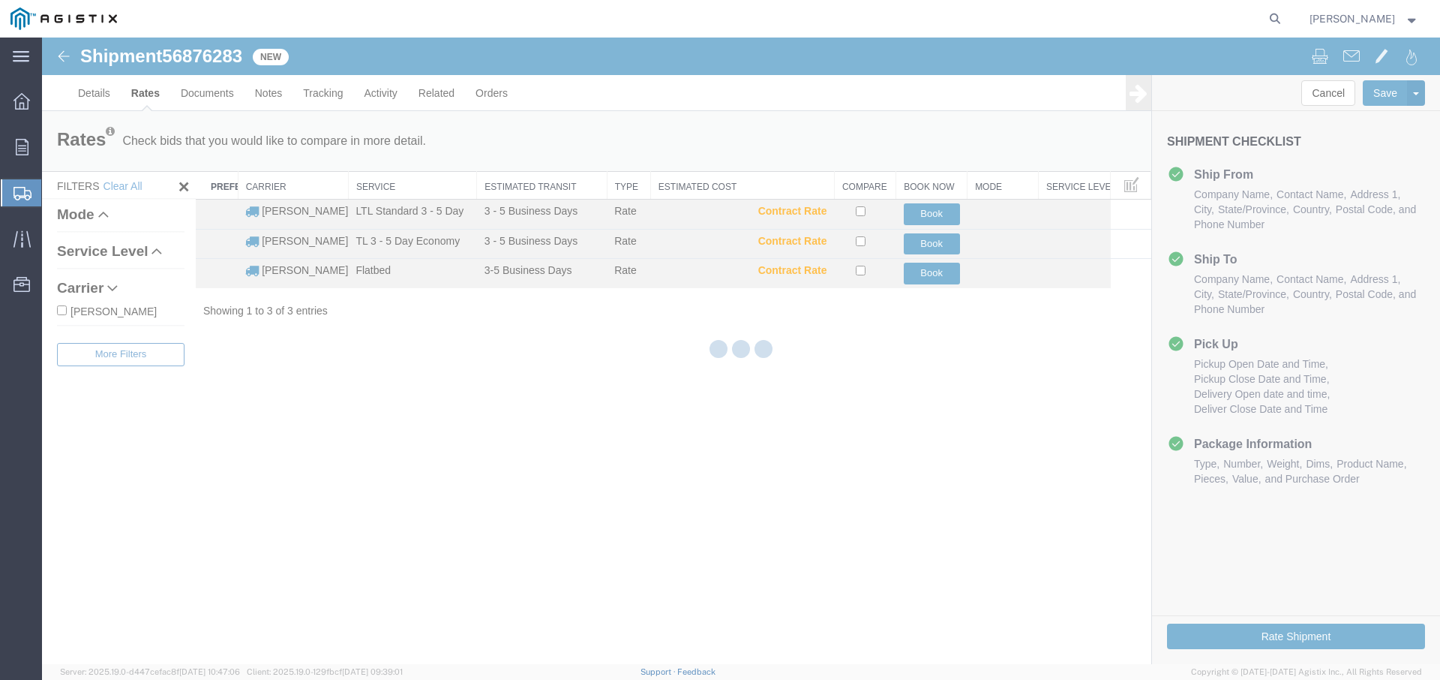
scroll to position [0, 0]
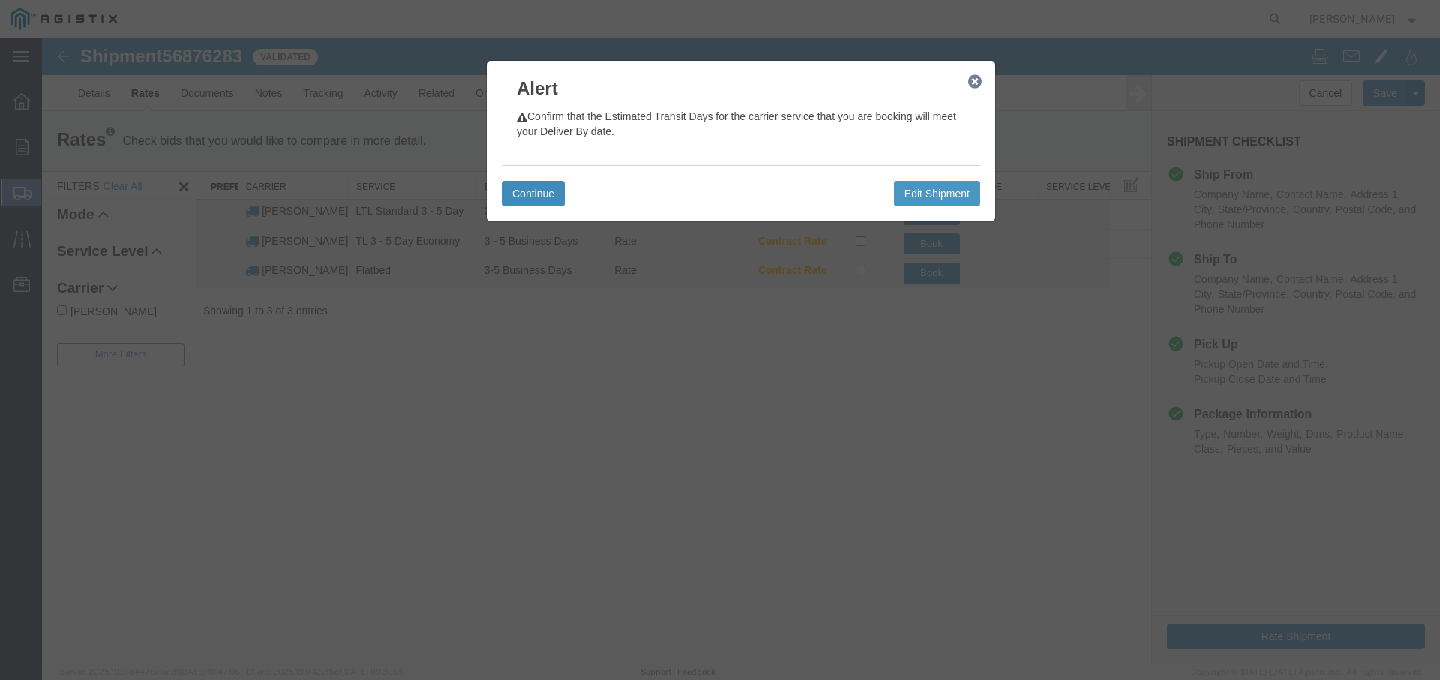
click at [521, 194] on button "Continue" at bounding box center [533, 194] width 63 height 26
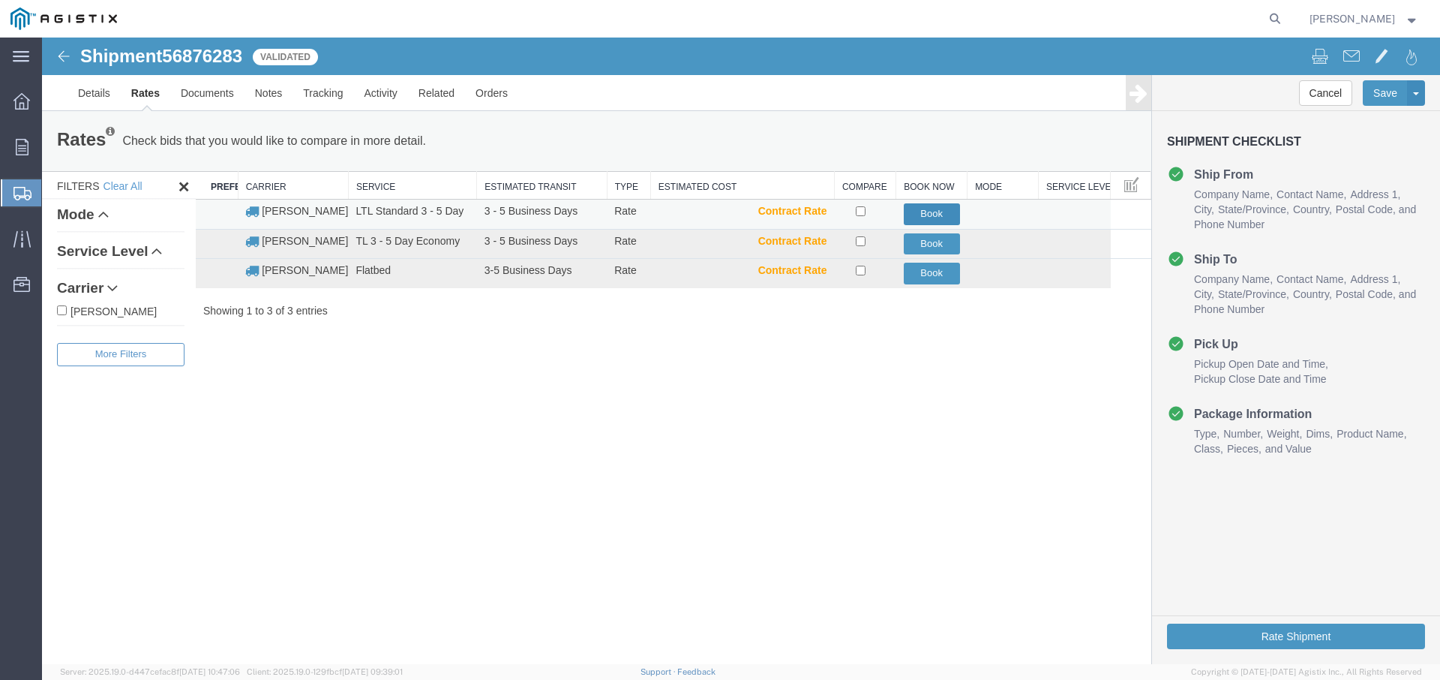
click at [935, 206] on button "Book" at bounding box center [932, 214] width 56 height 22
